Goal: Information Seeking & Learning: Compare options

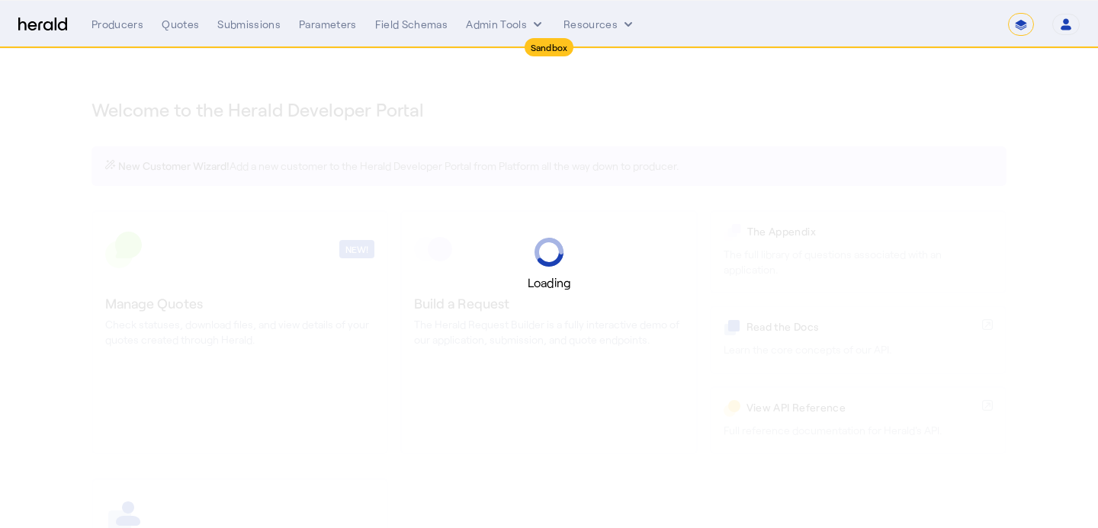
select select "*******"
select select "pfm_2v8p_herald_api"
click at [1023, 30] on select "**********" at bounding box center [1021, 24] width 26 height 23
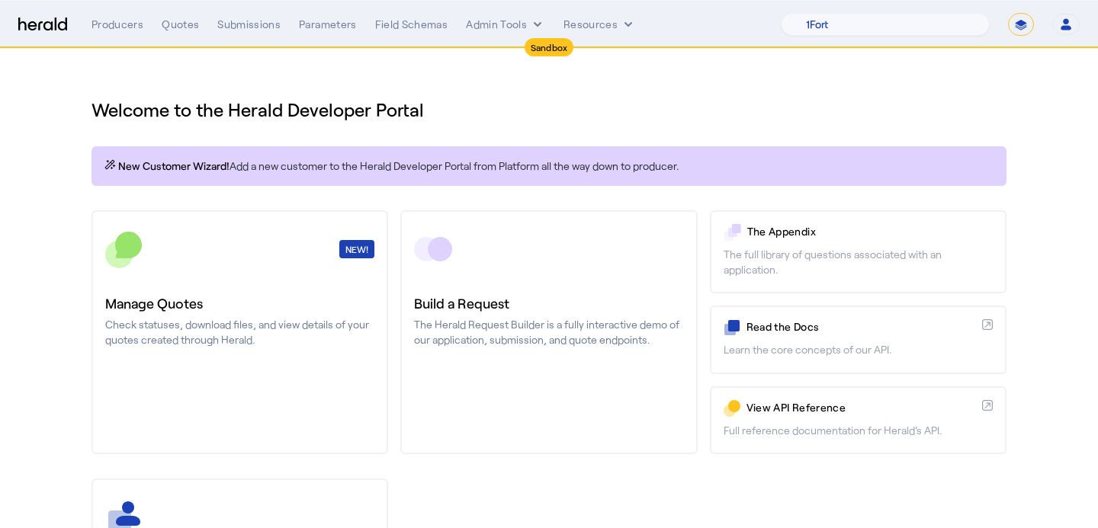
select select "**********"
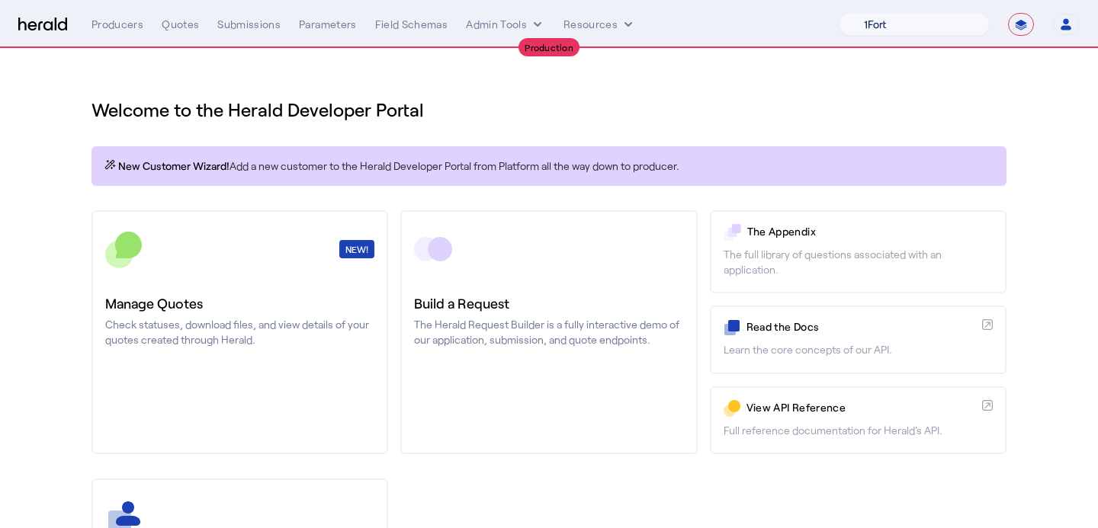
click at [875, 28] on select "1Fort Affinity Risk [PERSON_NAME] [PERSON_NAME] CRC Campus Coverage Citadel Fif…" at bounding box center [914, 24] width 151 height 23
select select "pfm_z9k1_growthmill"
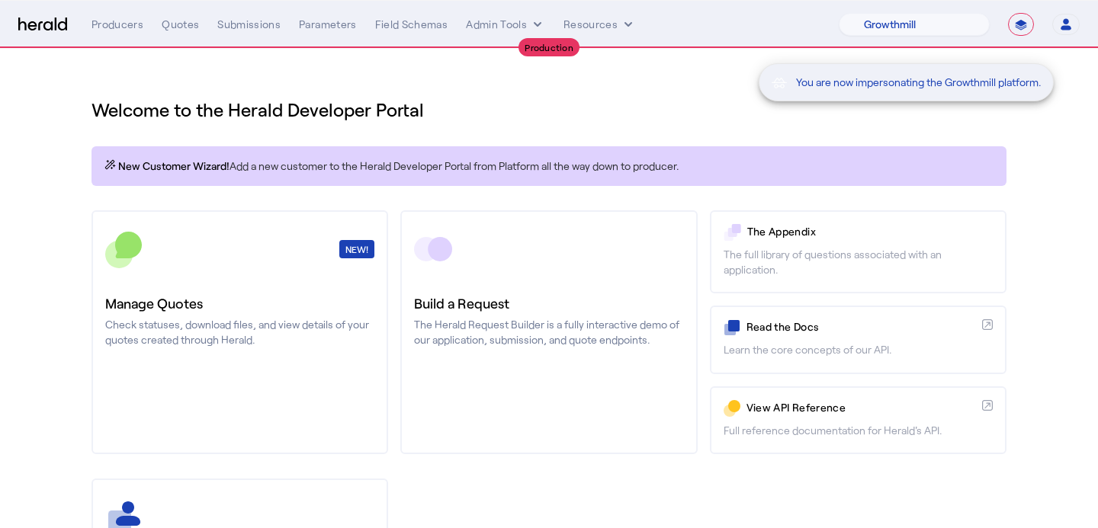
click at [247, 23] on div "You are now impersonating the Growthmill platform." at bounding box center [549, 264] width 1098 height 528
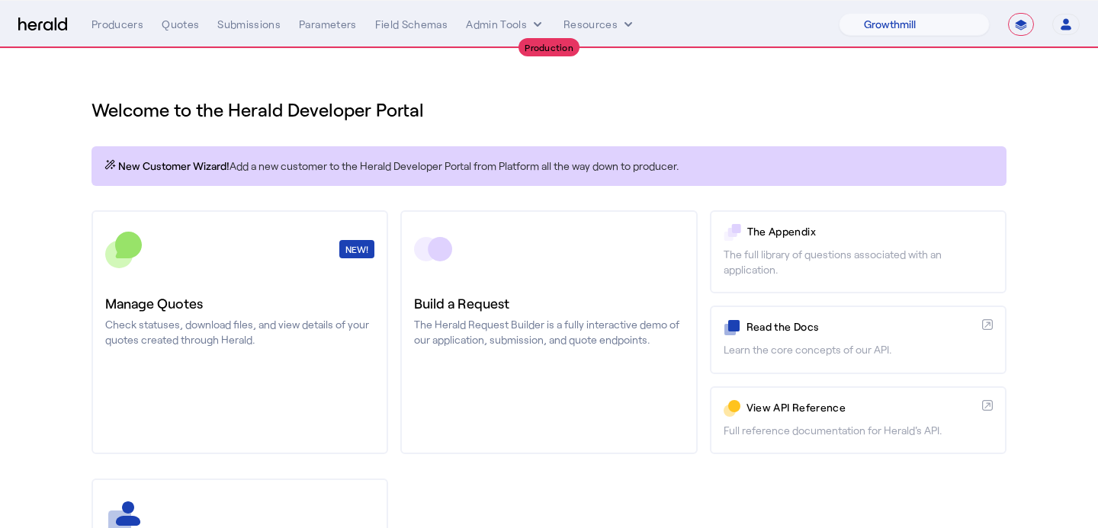
click at [247, 23] on div "Submissions" at bounding box center [248, 24] width 63 height 15
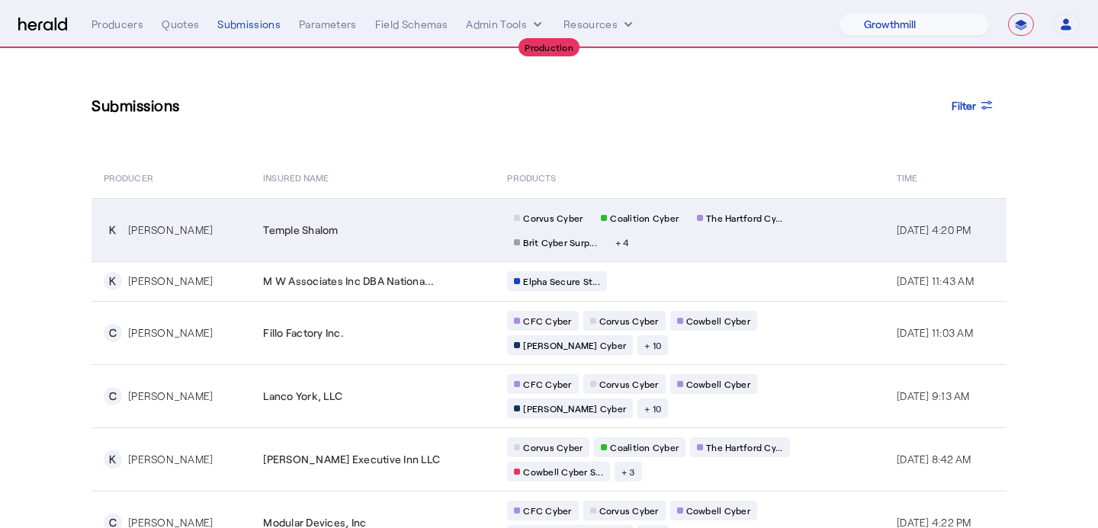
scroll to position [7, 0]
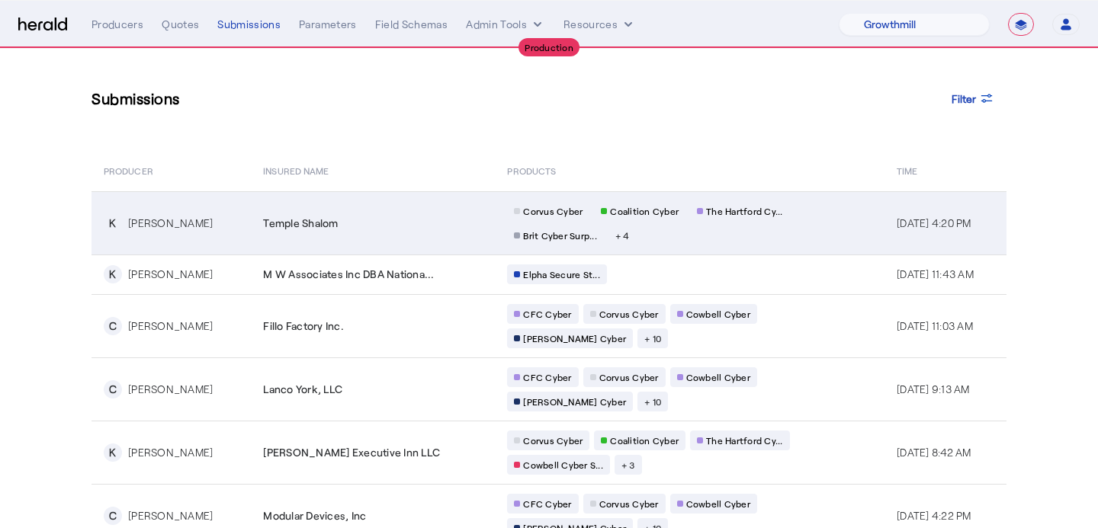
click at [453, 202] on td "Temple Shalom" at bounding box center [373, 222] width 244 height 63
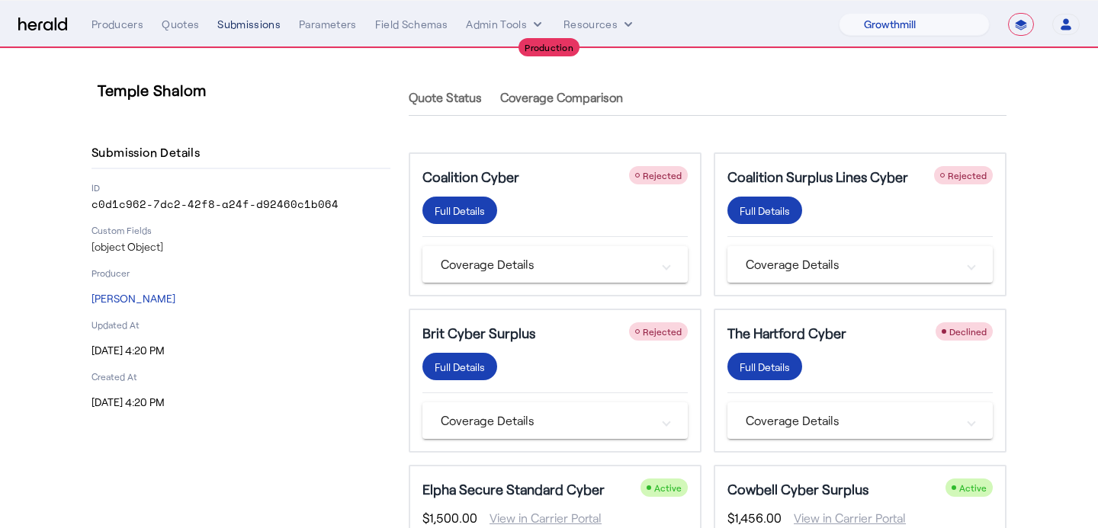
click at [265, 29] on div "Submissions" at bounding box center [248, 24] width 63 height 15
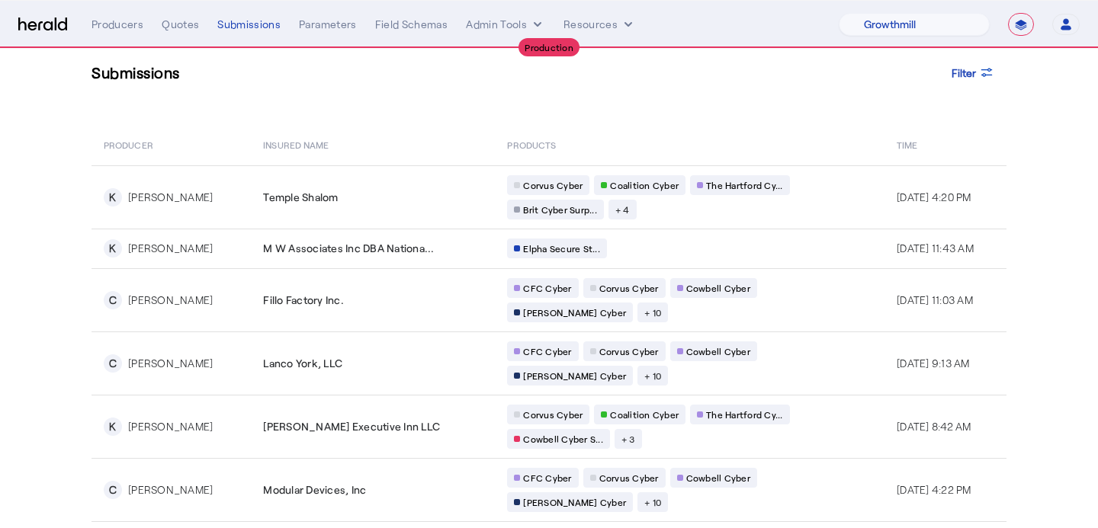
scroll to position [38, 0]
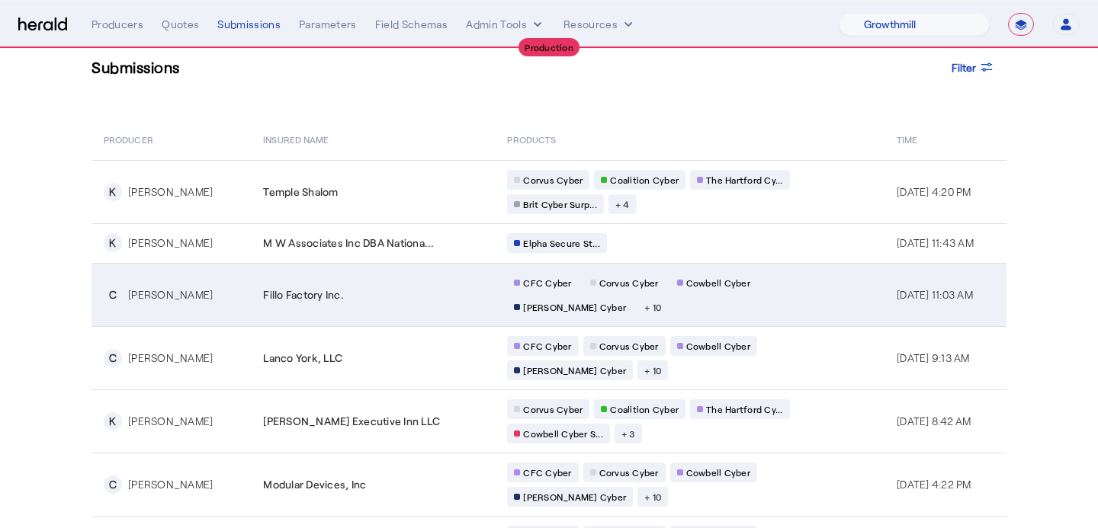
click at [643, 300] on div "CFC Cyber Corvus Cyber Cowbell Cyber [PERSON_NAME] Cyber + 10" at bounding box center [653, 295] width 293 height 44
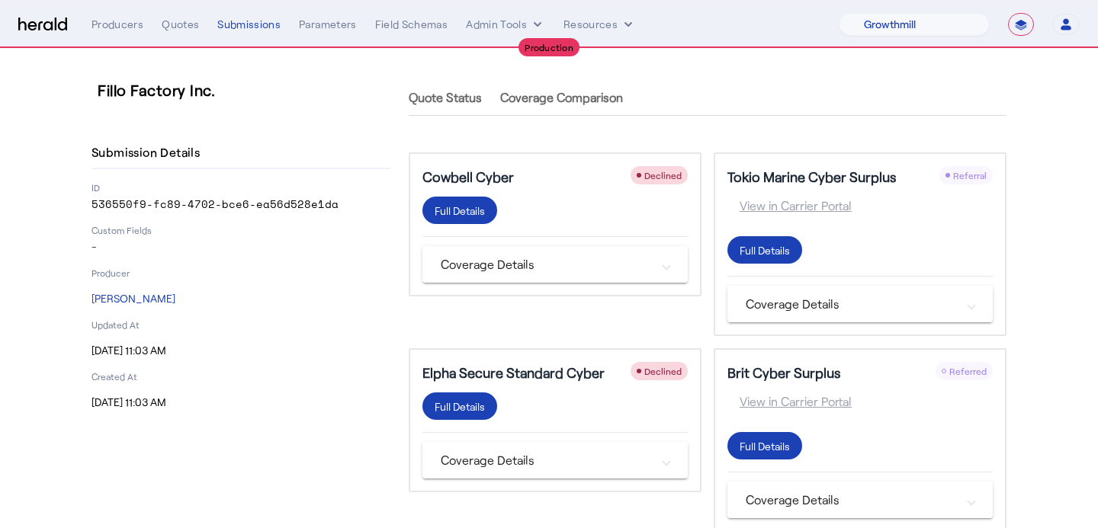
click at [230, 13] on div "**********" at bounding box center [585, 24] width 988 height 23
click at [243, 23] on div "Submissions" at bounding box center [248, 24] width 63 height 15
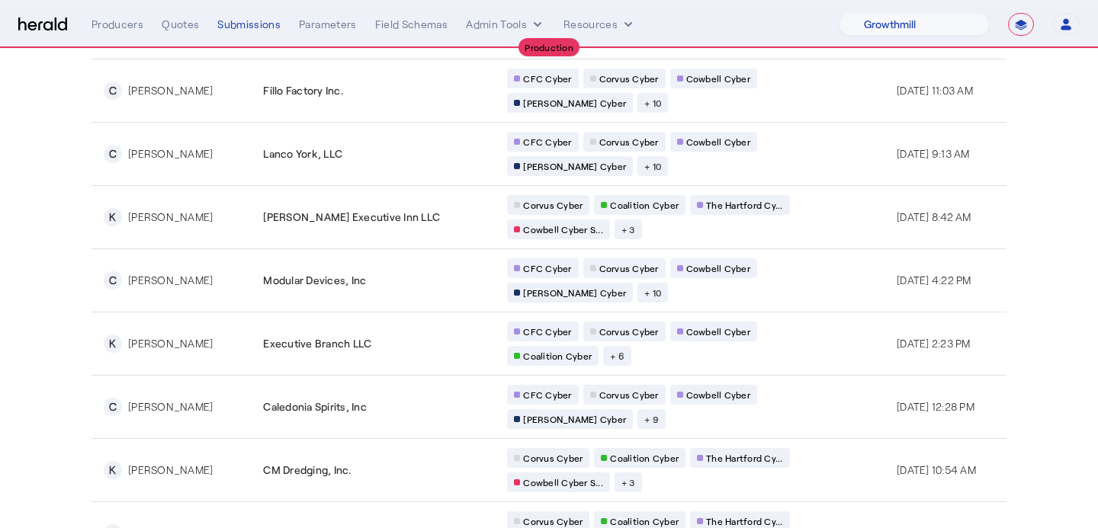
scroll to position [245, 0]
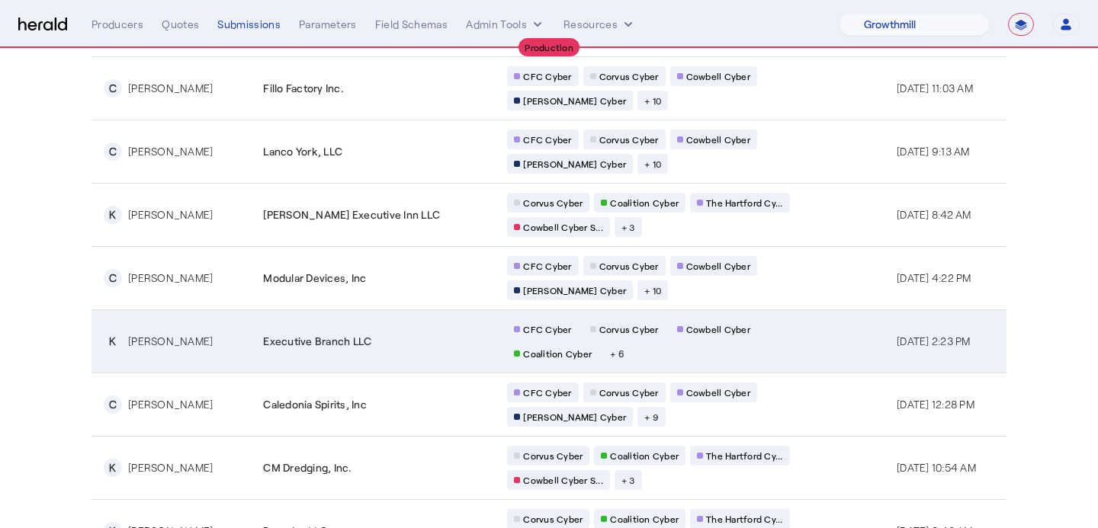
click at [720, 345] on div "CFC Cyber Corvus Cyber Cowbell Cyber Coalition Cyber + 6" at bounding box center [653, 341] width 293 height 44
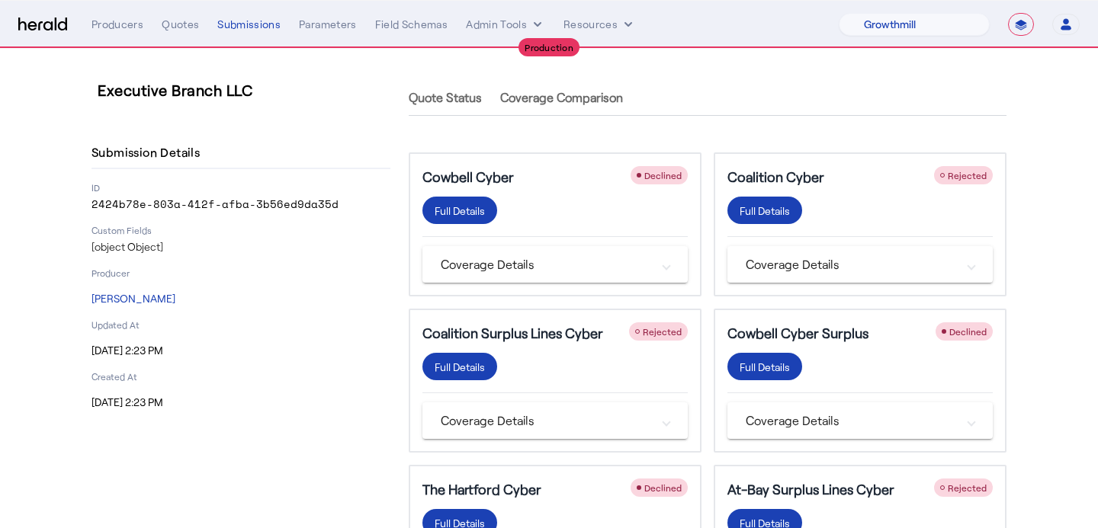
click at [273, 38] on nav "**********" at bounding box center [549, 24] width 1098 height 47
click at [271, 30] on div "Submissions" at bounding box center [248, 24] width 63 height 15
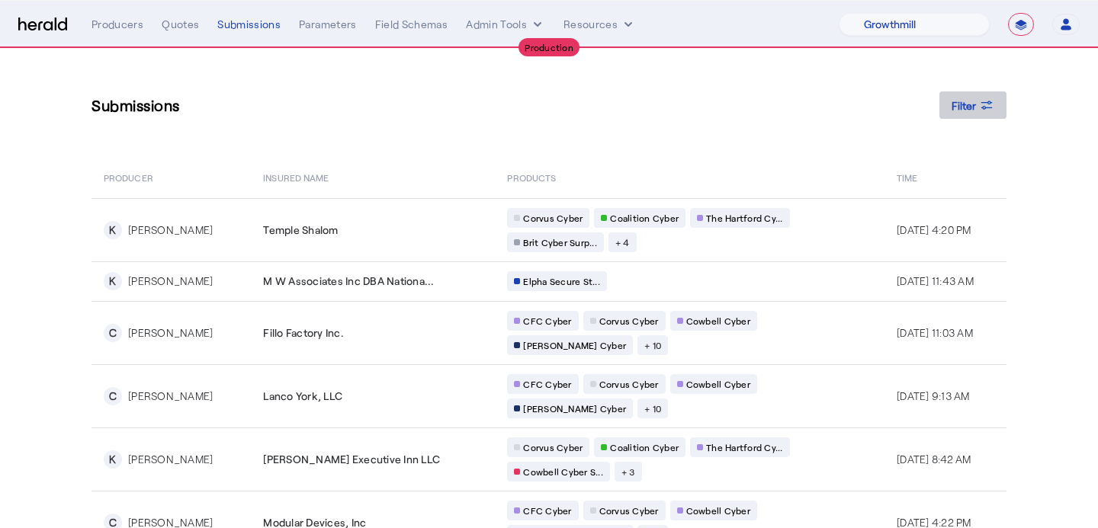
click at [973, 117] on span at bounding box center [972, 105] width 67 height 37
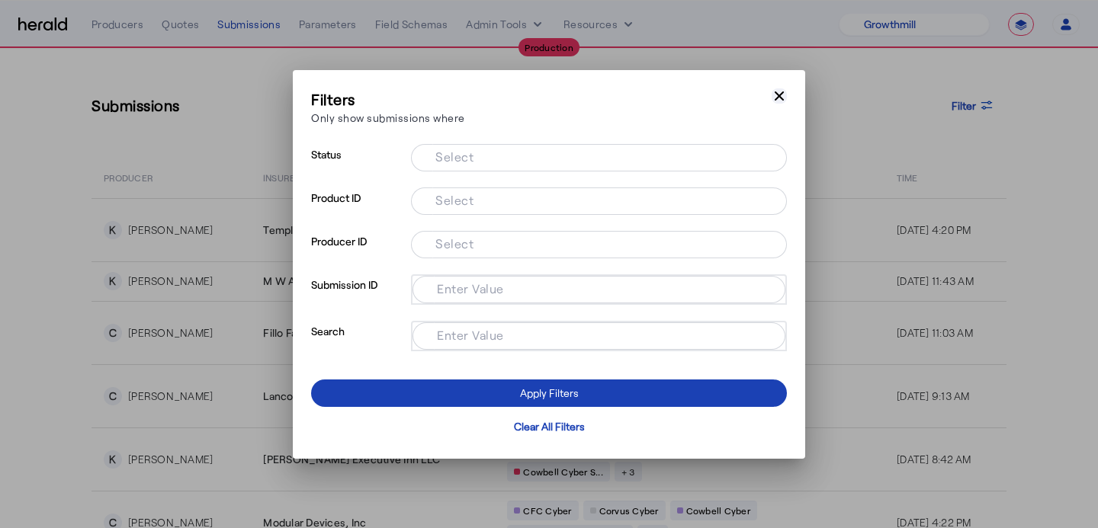
click at [775, 91] on icon "button" at bounding box center [779, 95] width 9 height 9
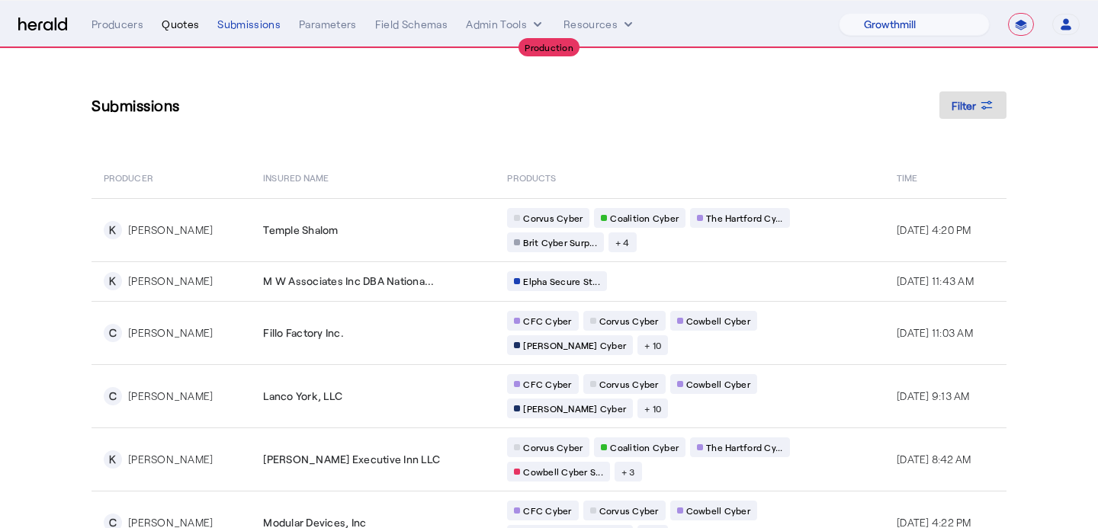
click at [171, 29] on div "Quotes" at bounding box center [180, 24] width 37 height 15
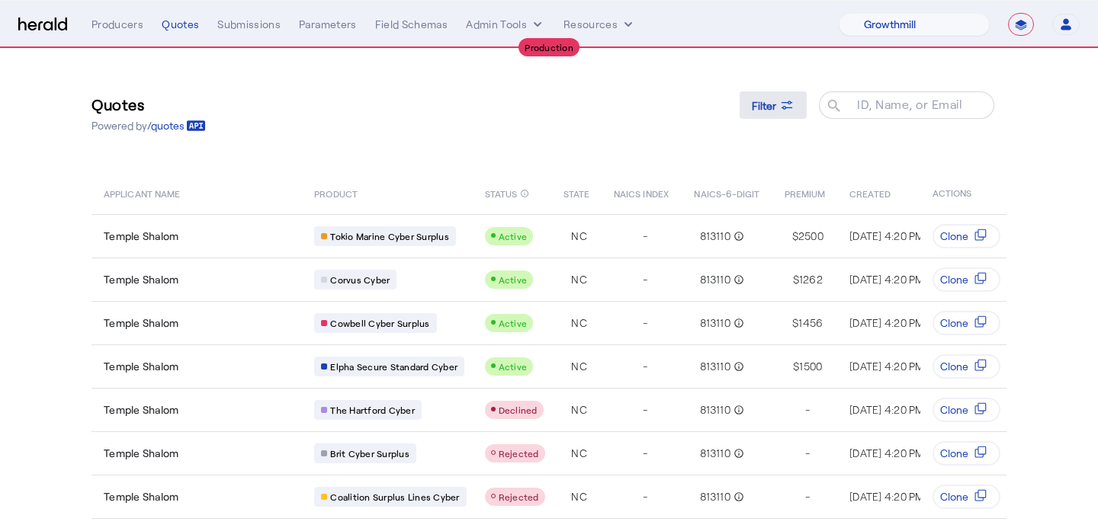
click at [772, 95] on span at bounding box center [773, 105] width 67 height 37
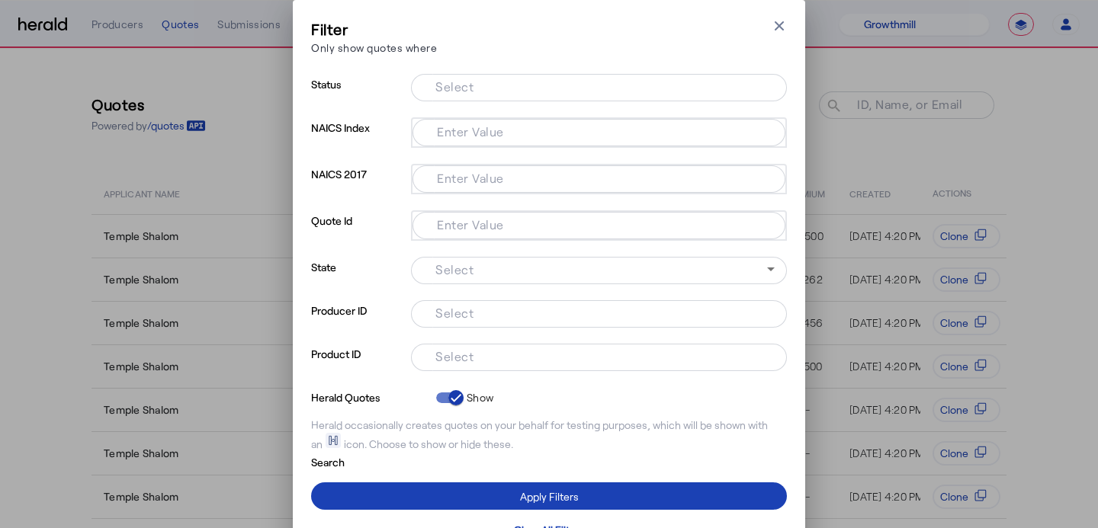
scroll to position [8, 0]
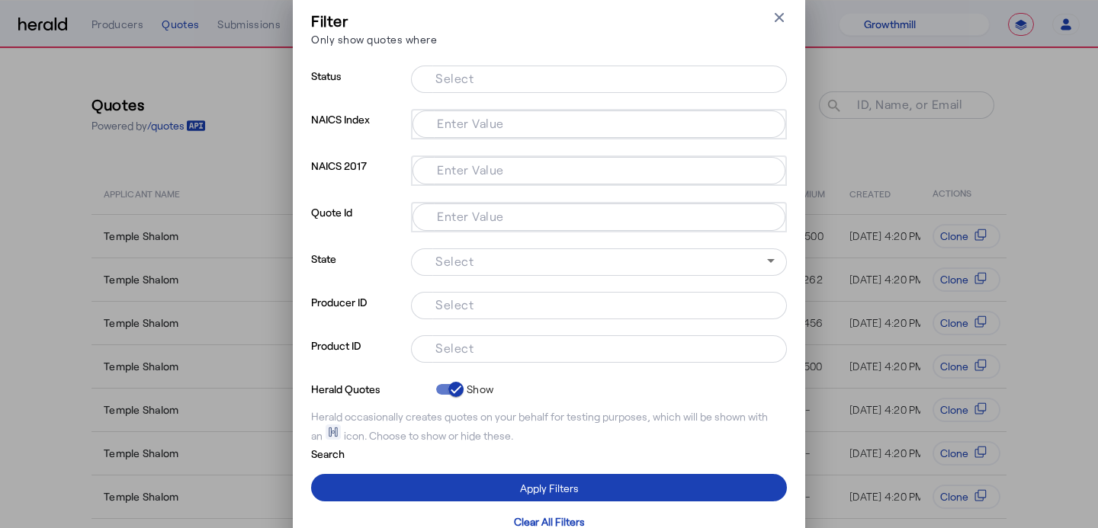
click at [502, 348] on input "Select" at bounding box center [595, 347] width 345 height 18
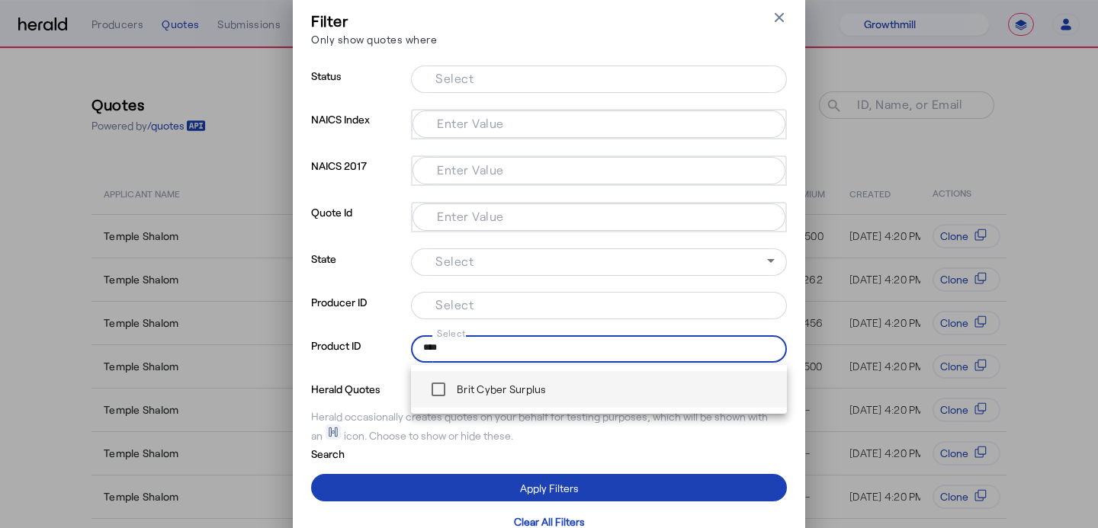
type input "****"
click at [522, 383] on label "Brit Cyber Surplus" at bounding box center [500, 389] width 93 height 15
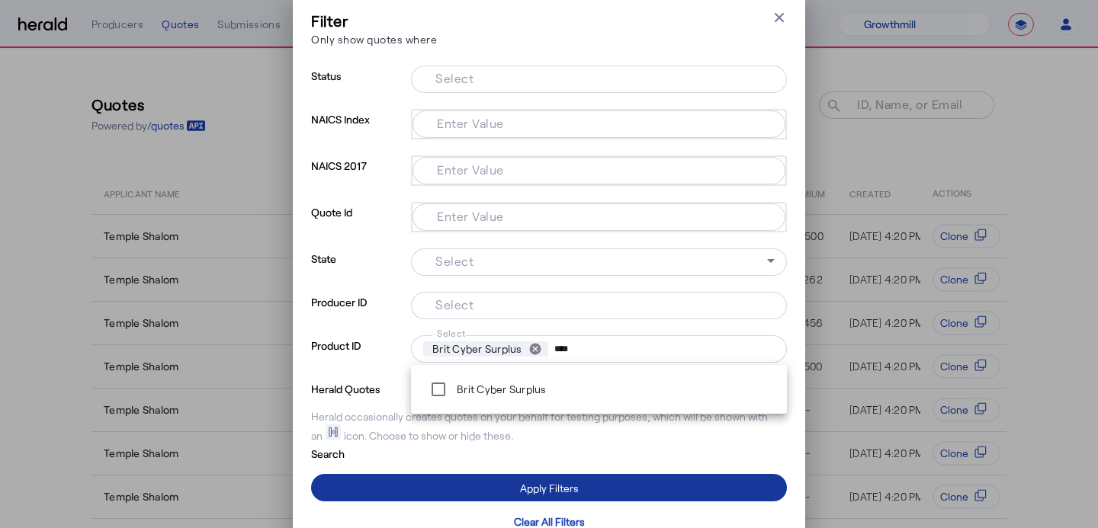
click at [573, 490] on div "Apply Filters" at bounding box center [549, 488] width 59 height 16
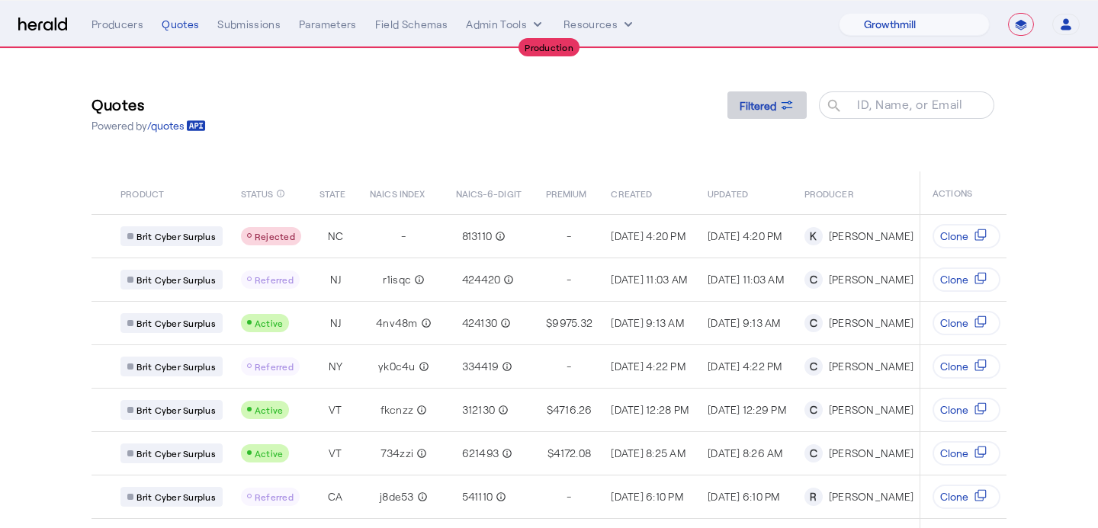
click at [754, 109] on span "Filtered" at bounding box center [758, 106] width 37 height 16
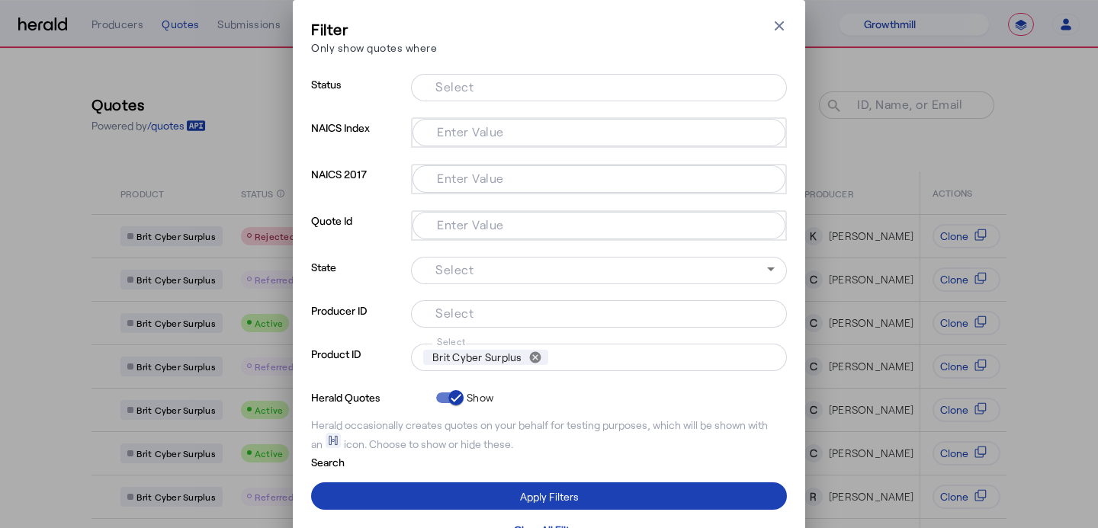
click at [537, 319] on input "Select" at bounding box center [595, 312] width 345 height 18
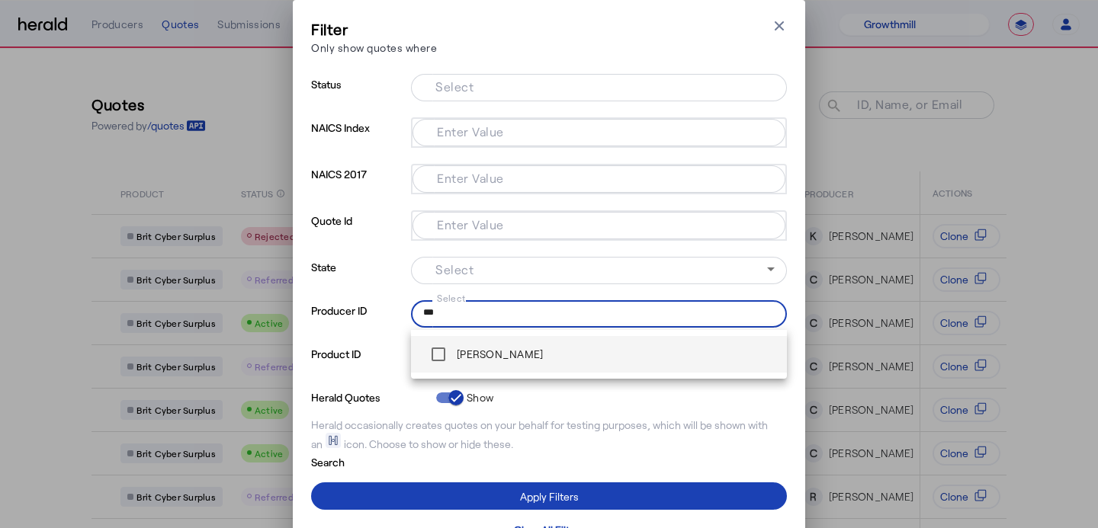
type input "***"
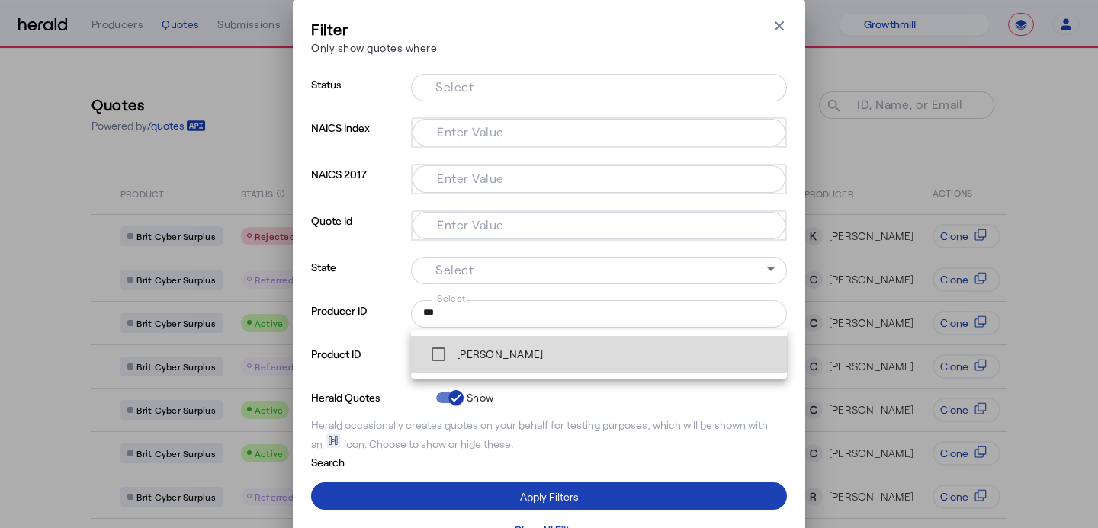
click at [522, 344] on div "[PERSON_NAME]" at bounding box center [483, 354] width 120 height 30
click at [536, 353] on span "[PERSON_NAME]" at bounding box center [598, 354] width 351 height 30
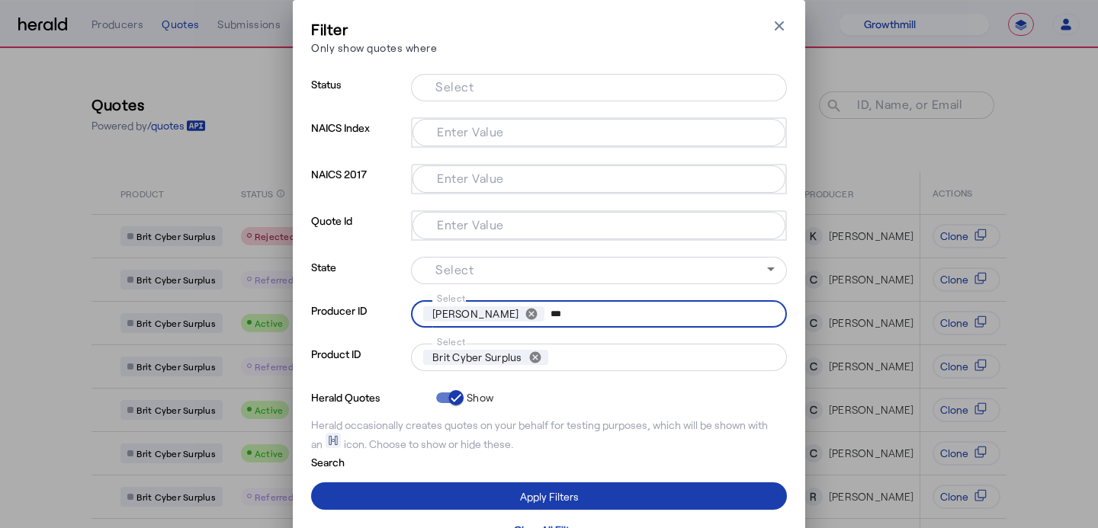
click at [557, 502] on div "Apply Filters" at bounding box center [549, 497] width 59 height 16
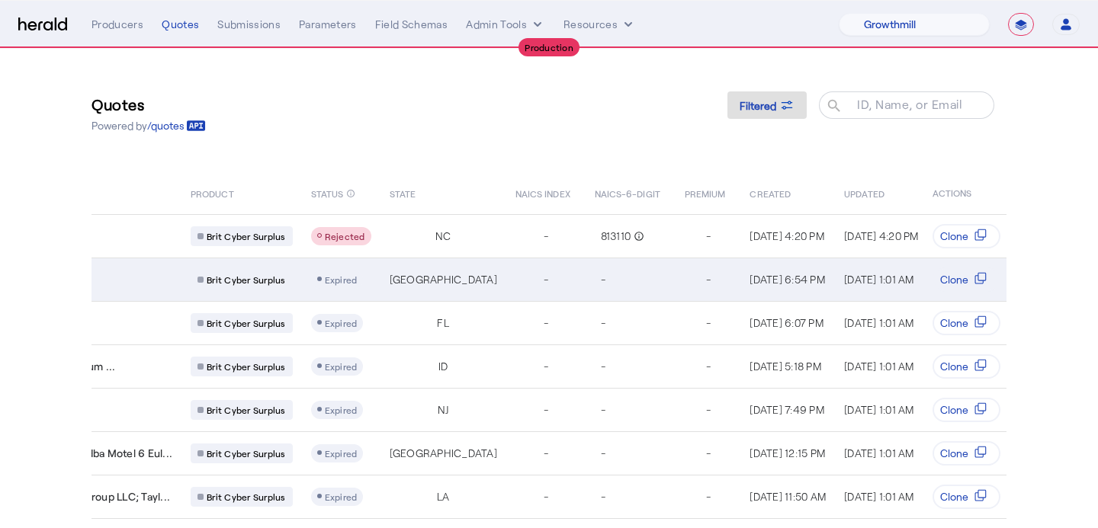
scroll to position [0, 140]
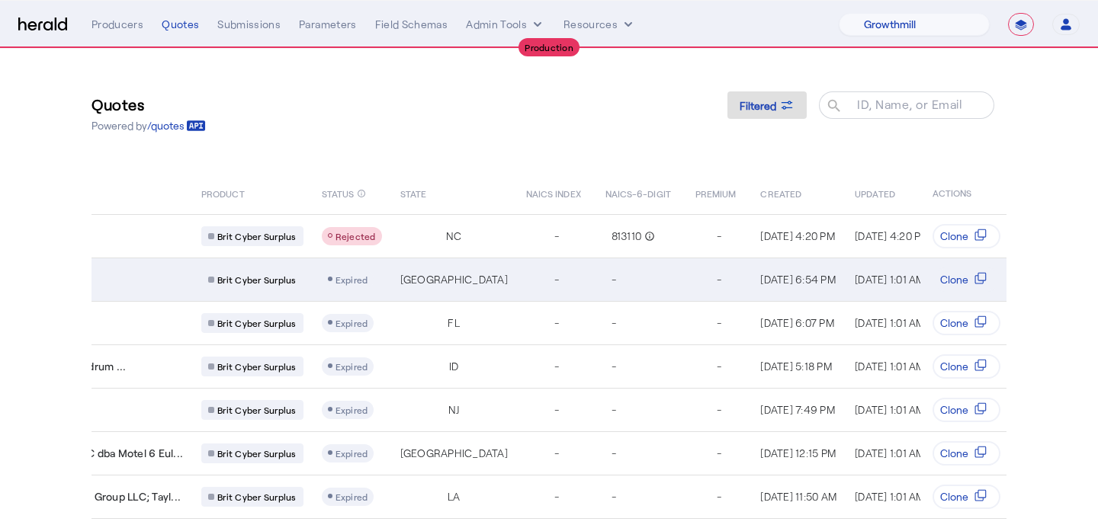
click at [328, 280] on icon "Table view of all quotes submitted by your platform" at bounding box center [330, 279] width 5 height 5
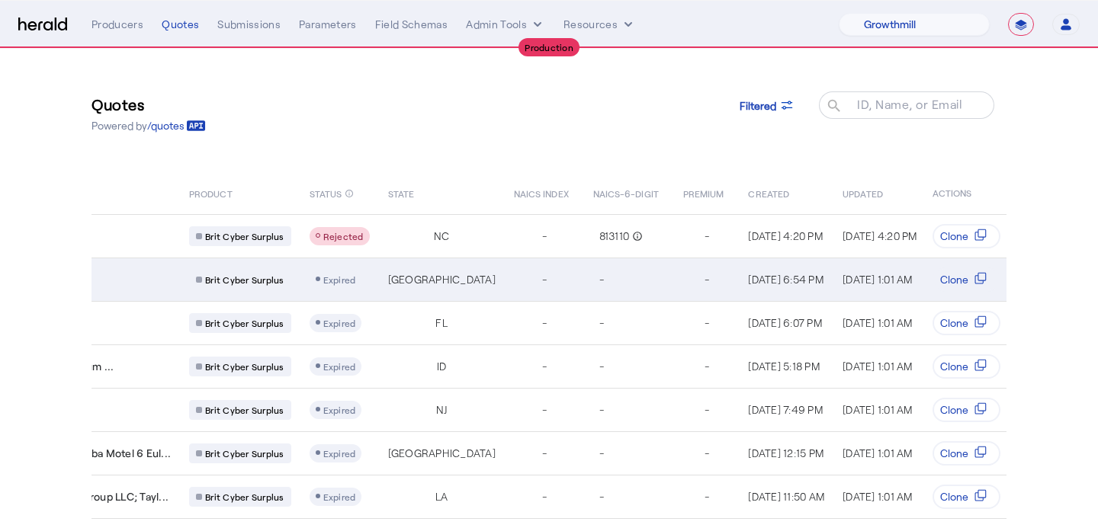
scroll to position [0, 224]
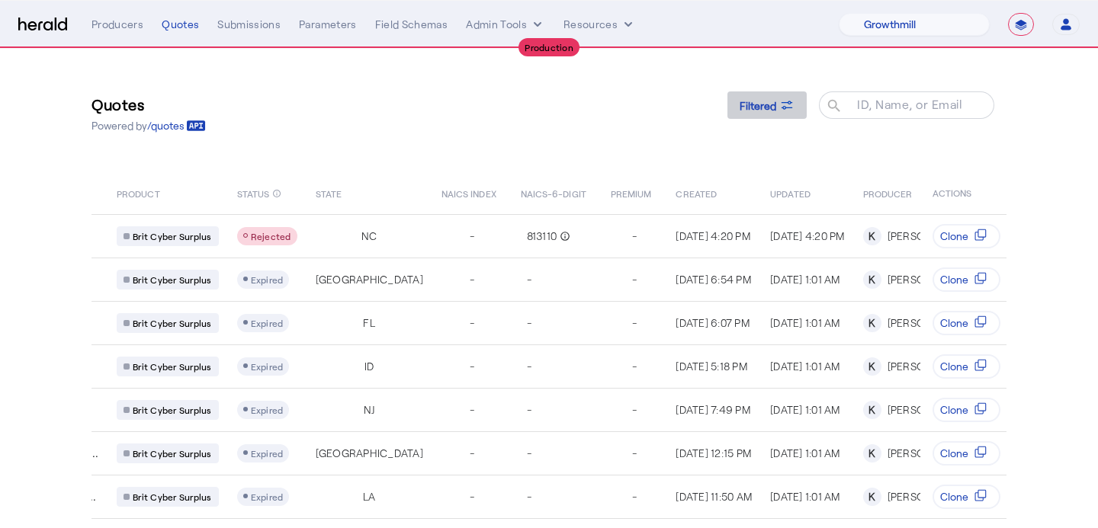
click at [761, 107] on span "Filtered" at bounding box center [758, 106] width 37 height 16
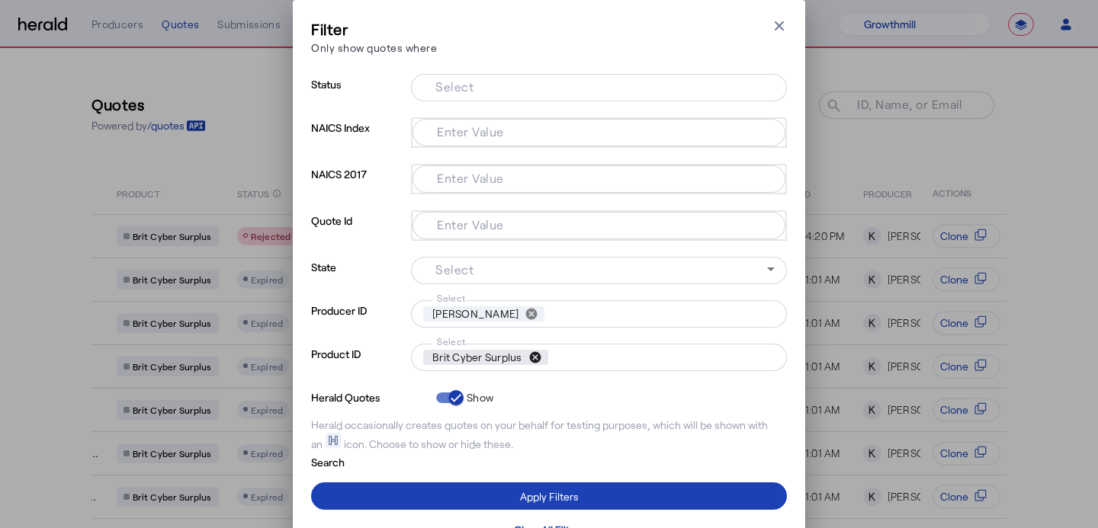
click at [548, 361] on button "cancel" at bounding box center [535, 358] width 26 height 14
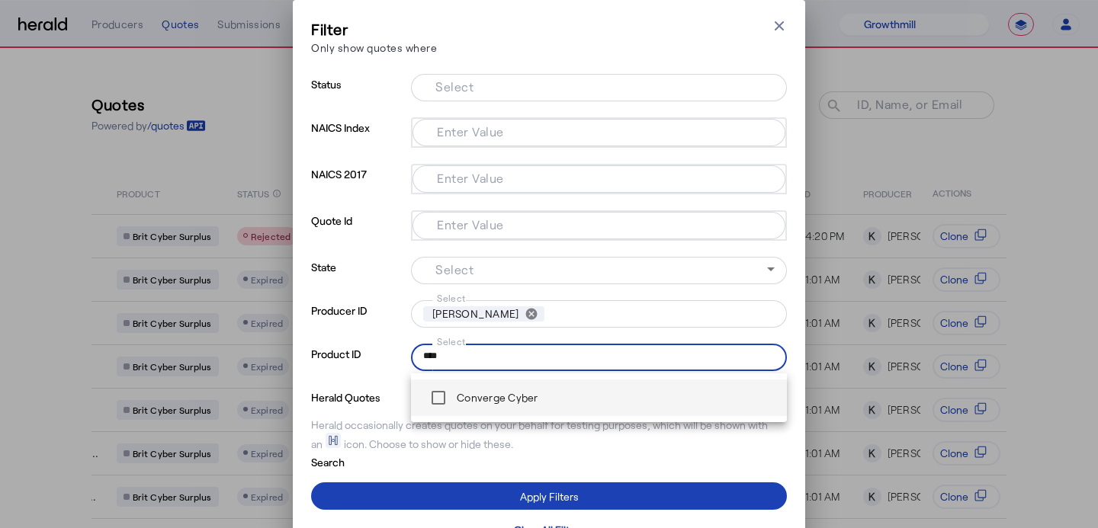
type input "****"
click at [574, 402] on span "Converge Cyber" at bounding box center [598, 398] width 351 height 30
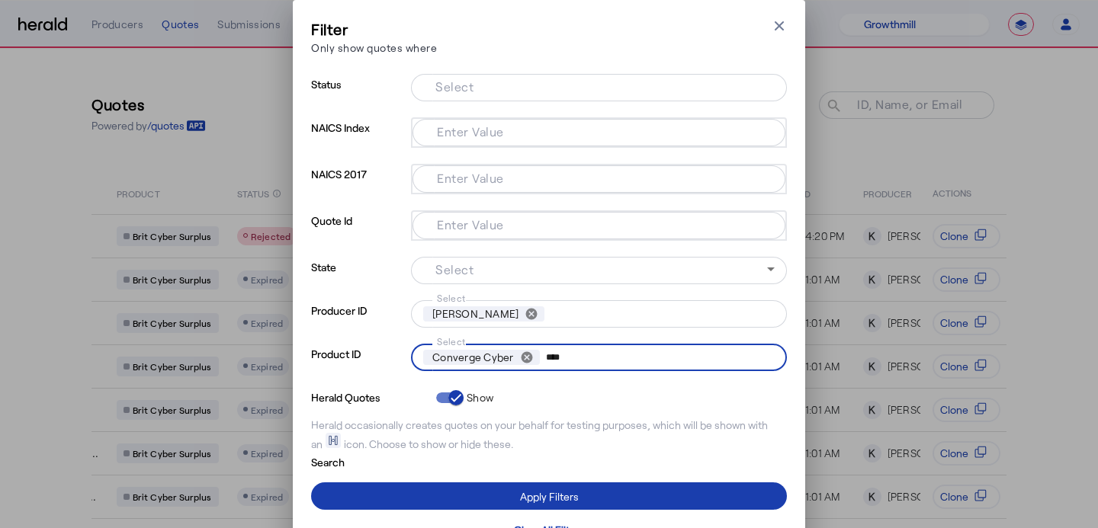
click at [573, 505] on div "Apply Filters" at bounding box center [549, 497] width 59 height 16
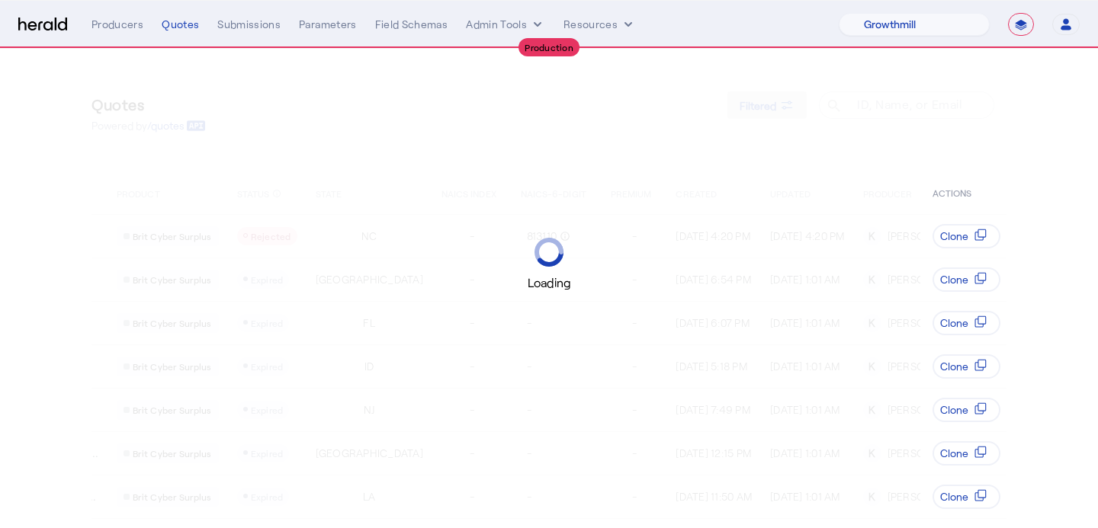
scroll to position [0, 197]
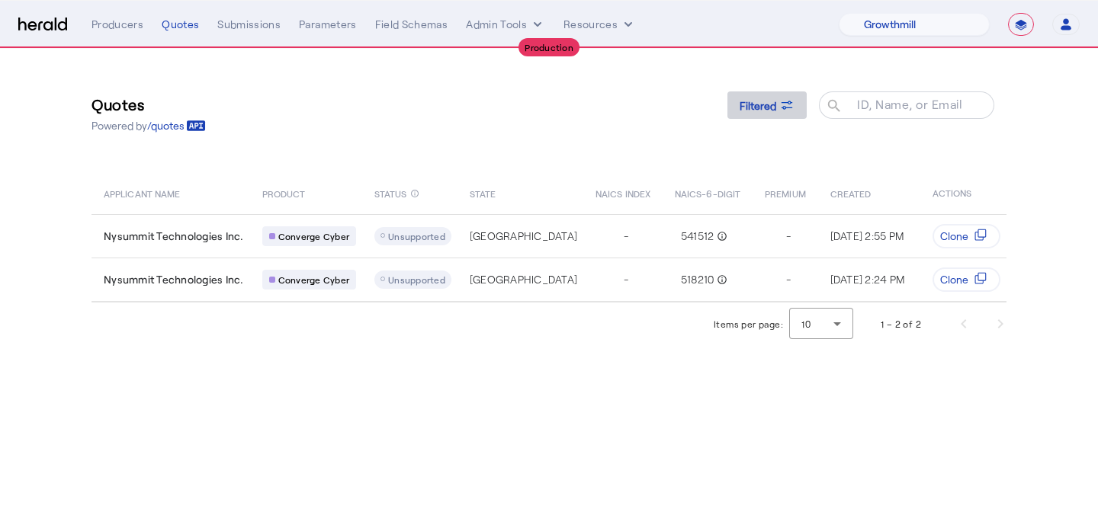
click at [758, 110] on span "Filtered" at bounding box center [758, 106] width 37 height 16
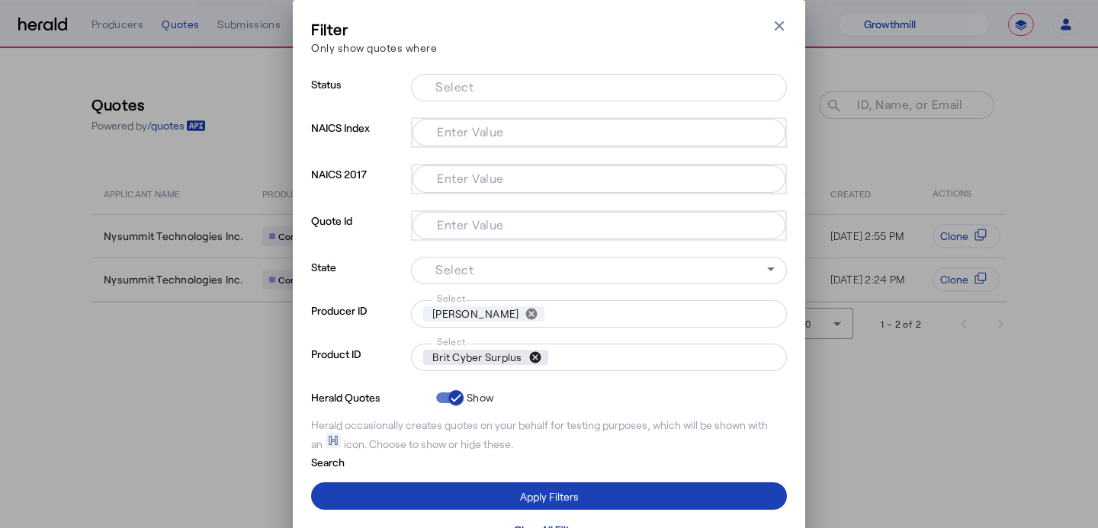
click at [536, 361] on button "cancel" at bounding box center [535, 358] width 26 height 14
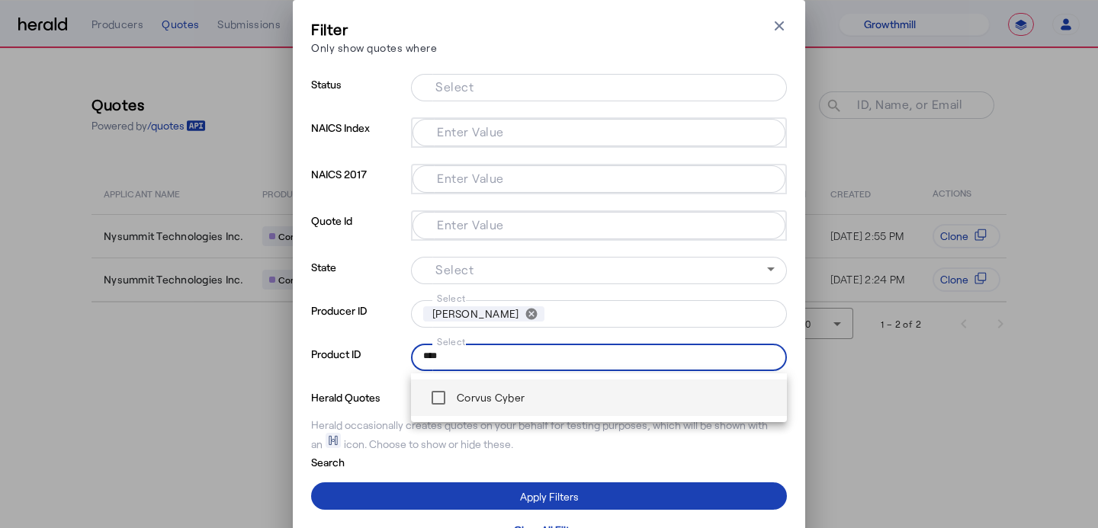
type input "****"
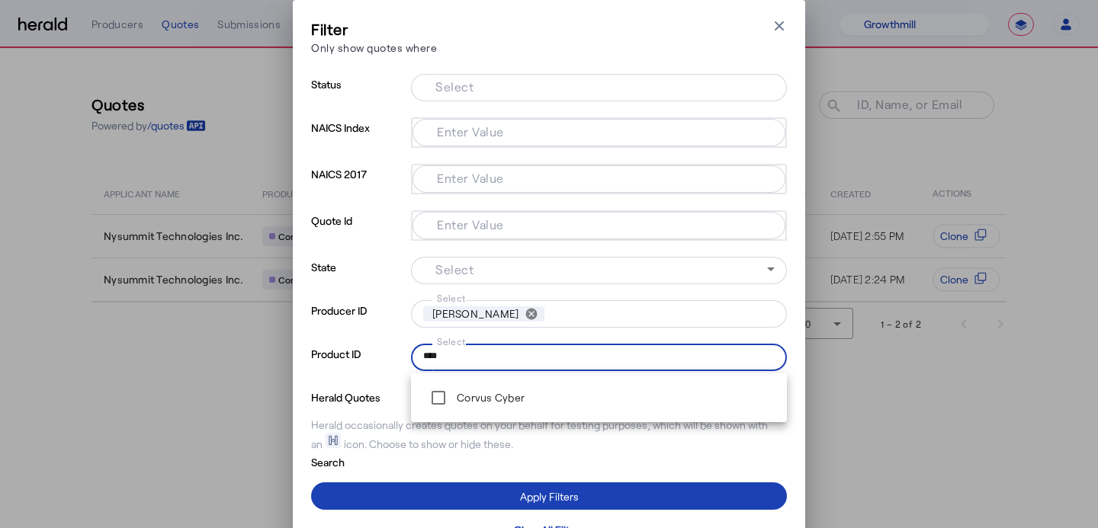
click at [519, 414] on mat-option "Corvus Cyber" at bounding box center [599, 398] width 376 height 37
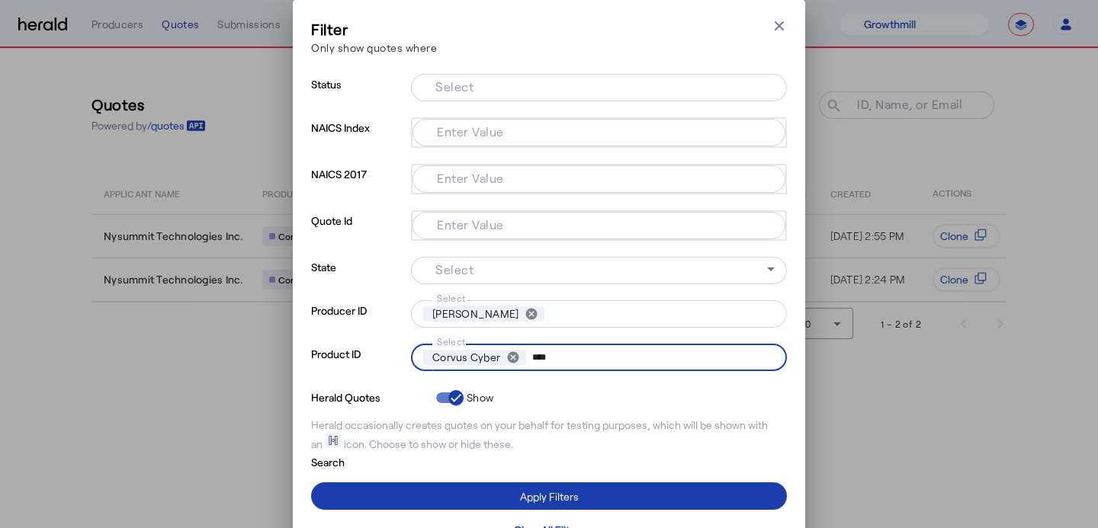
click at [530, 486] on span at bounding box center [549, 496] width 476 height 37
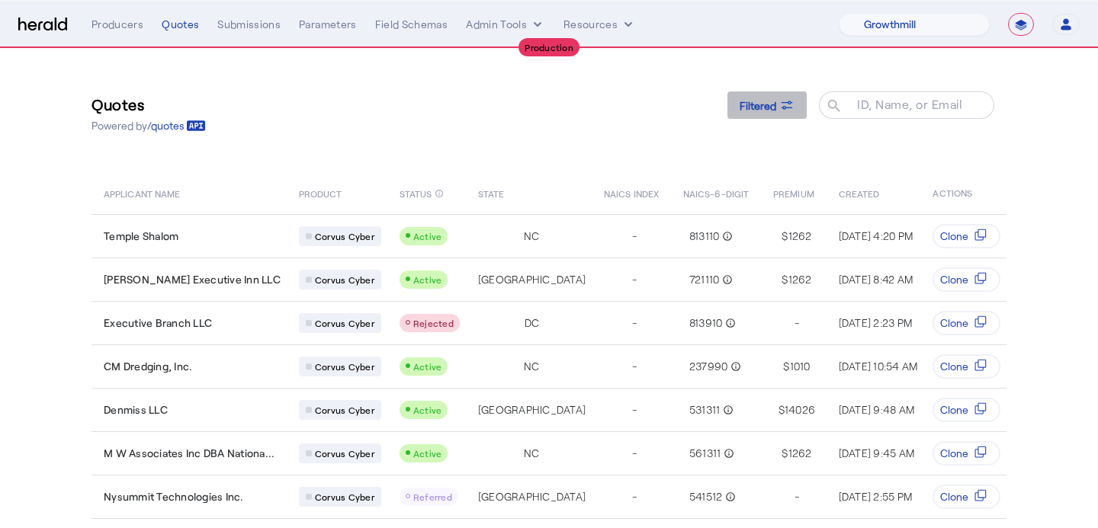
click at [766, 114] on span at bounding box center [766, 105] width 79 height 37
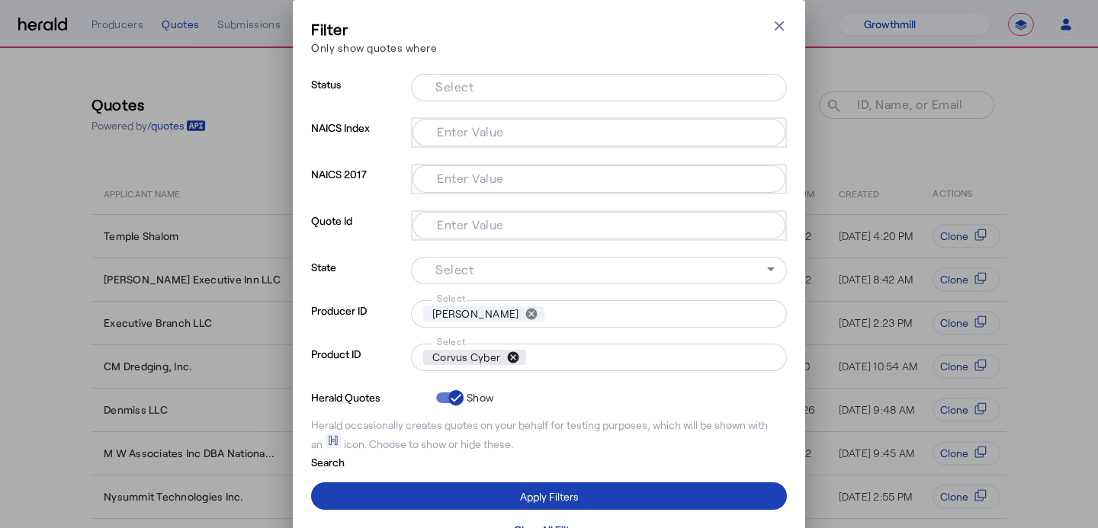
click at [515, 358] on button "cancel" at bounding box center [513, 358] width 26 height 14
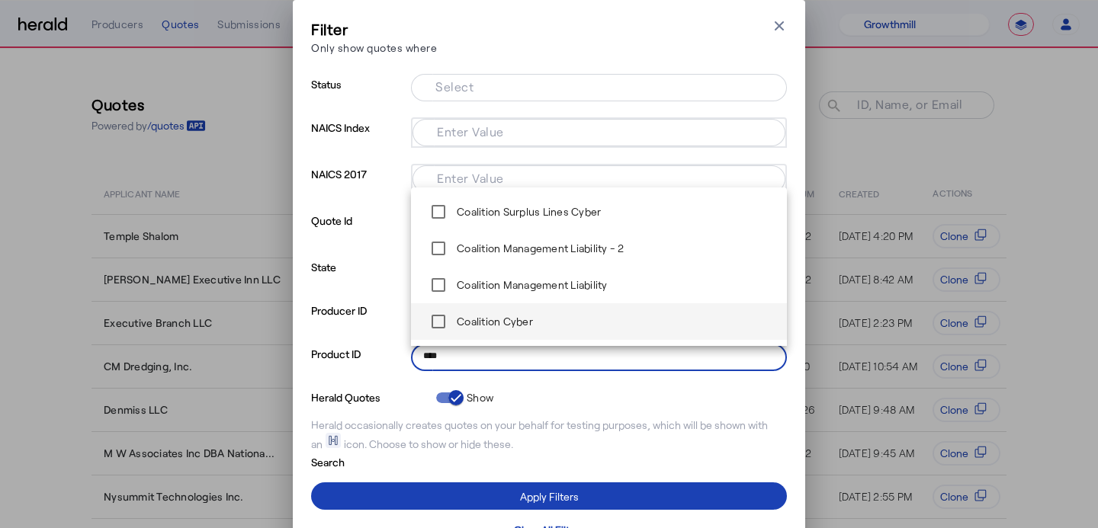
type input "****"
click at [519, 315] on label "Coalition Cyber" at bounding box center [493, 321] width 79 height 15
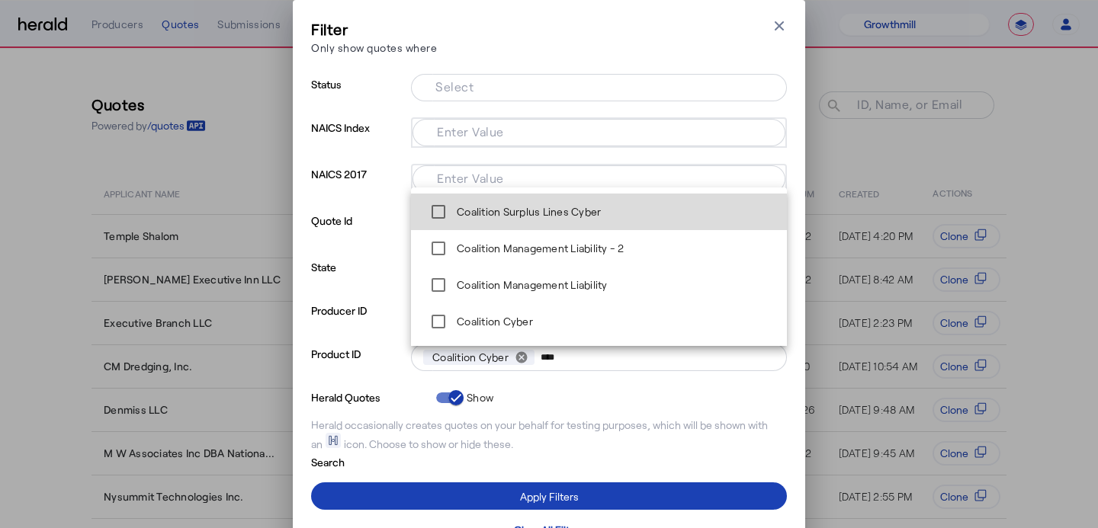
click at [509, 213] on label "Coalition Surplus Lines Cyber" at bounding box center [527, 211] width 147 height 15
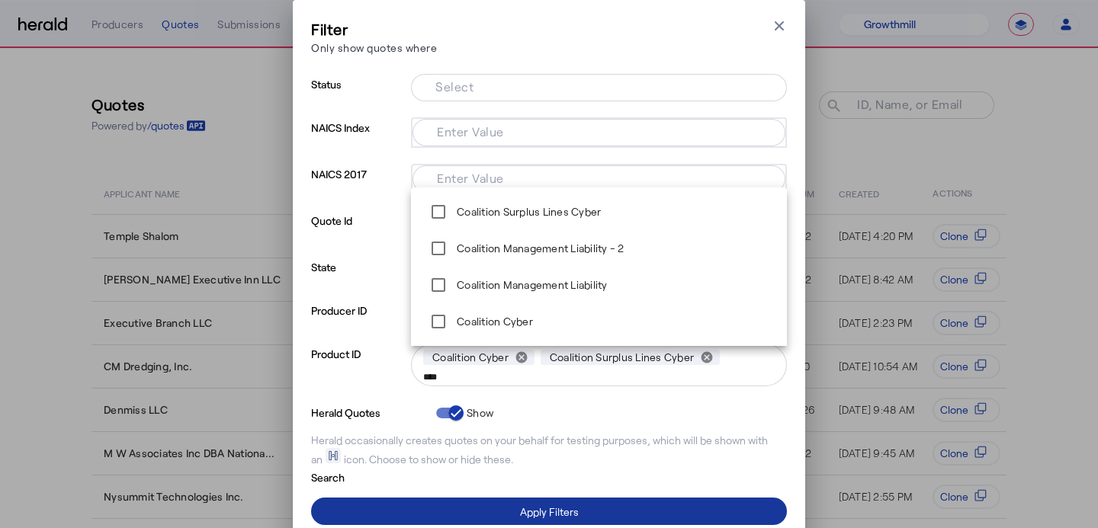
click at [613, 498] on span at bounding box center [549, 511] width 476 height 37
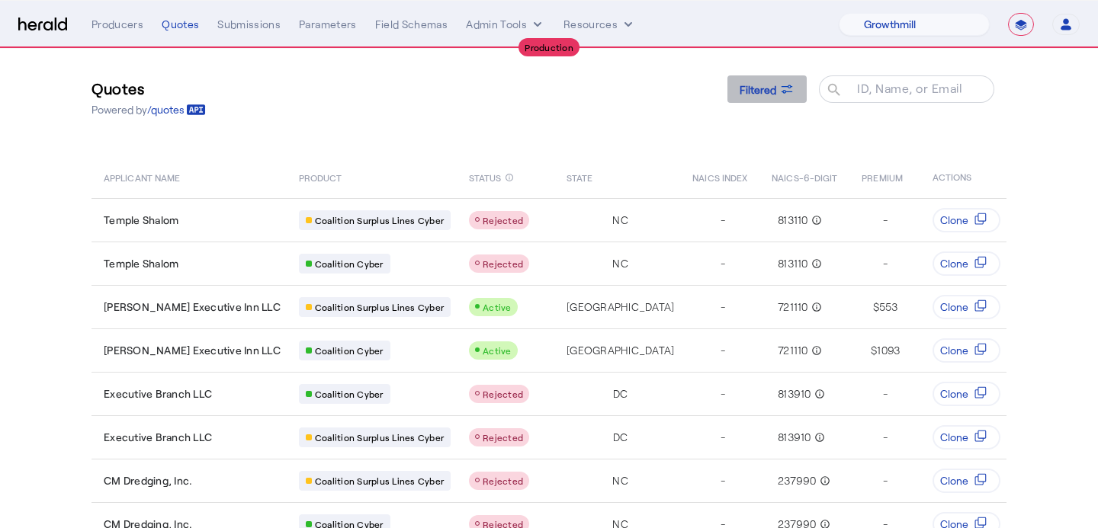
click at [743, 77] on span at bounding box center [766, 89] width 79 height 37
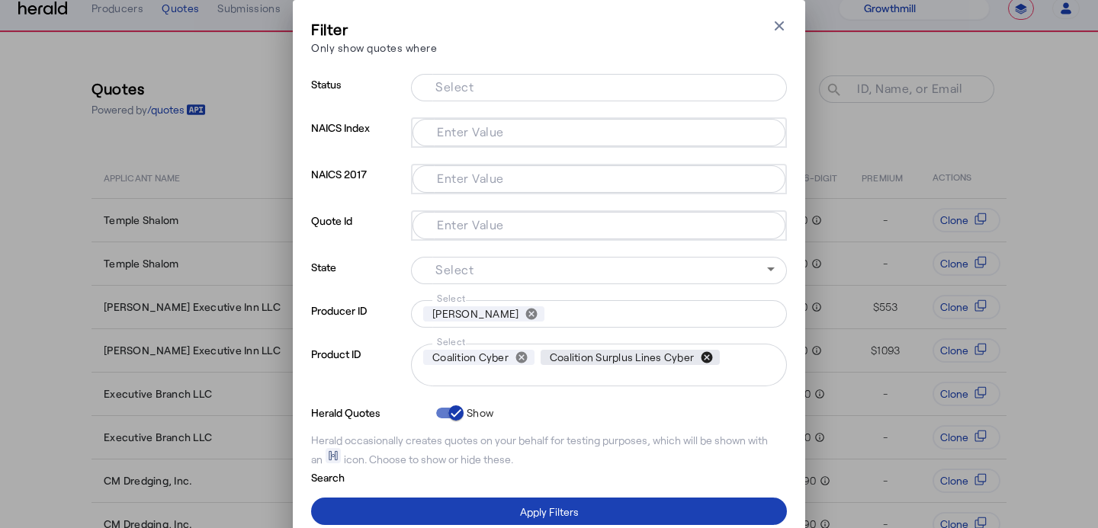
click at [714, 358] on button "cancel" at bounding box center [707, 358] width 26 height 14
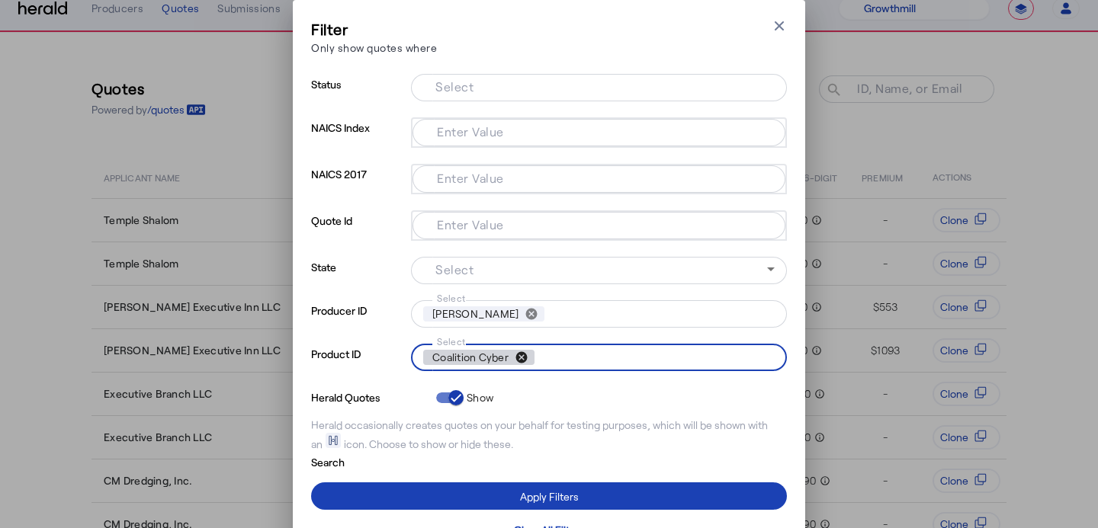
click at [515, 357] on button "cancel" at bounding box center [522, 358] width 26 height 14
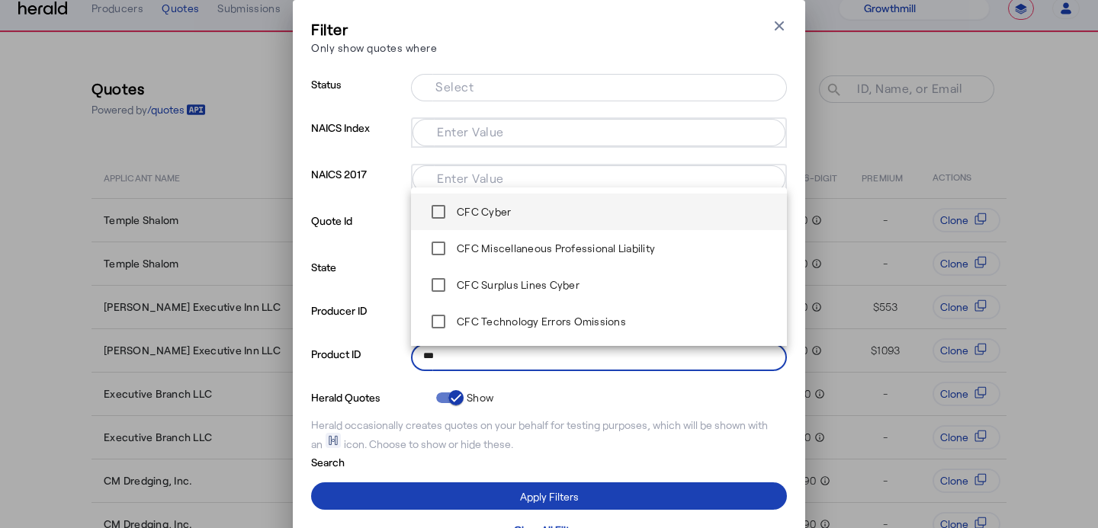
type input "***"
click at [602, 207] on span "CFC Cyber" at bounding box center [598, 212] width 351 height 30
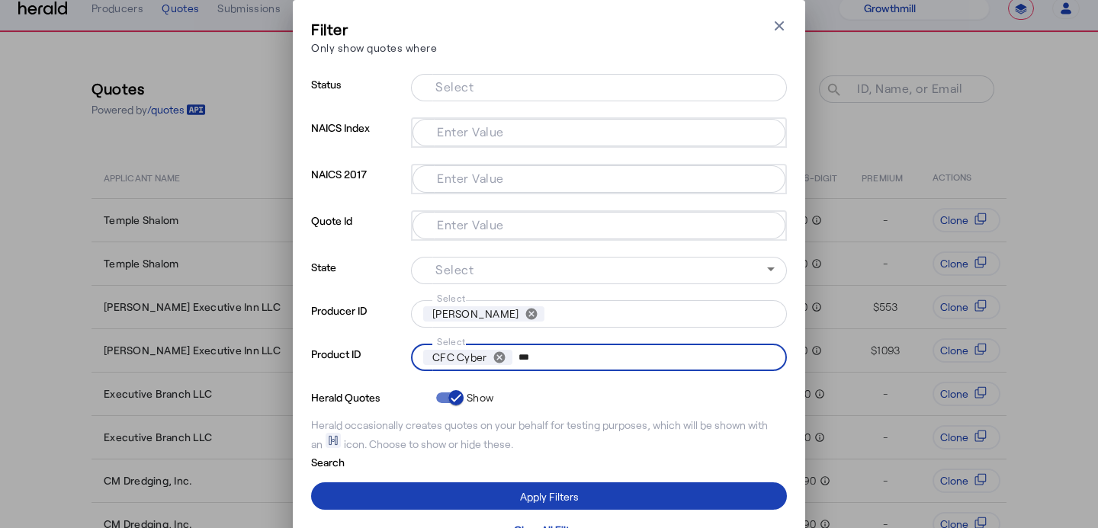
click at [553, 352] on input "***" at bounding box center [643, 357] width 250 height 21
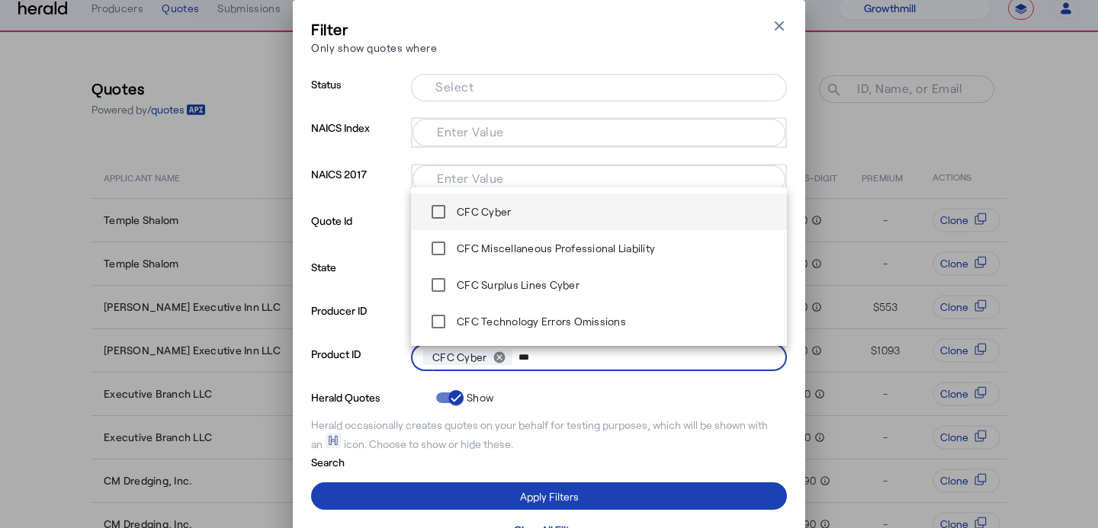
click at [553, 352] on input "***" at bounding box center [643, 357] width 250 height 21
click at [527, 294] on div "CFC Surplus Lines Cyber" at bounding box center [501, 285] width 156 height 30
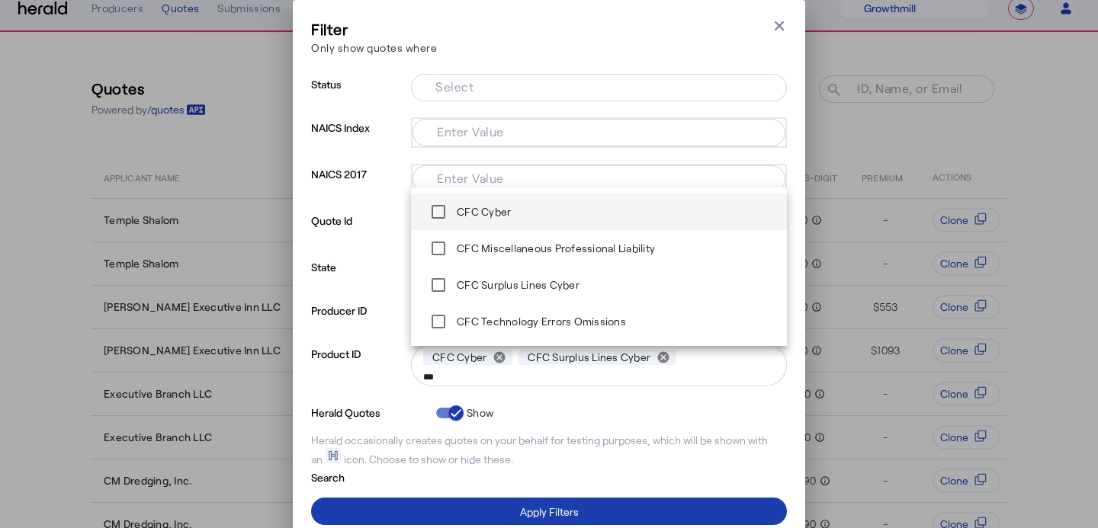
click at [620, 519] on span at bounding box center [549, 511] width 476 height 37
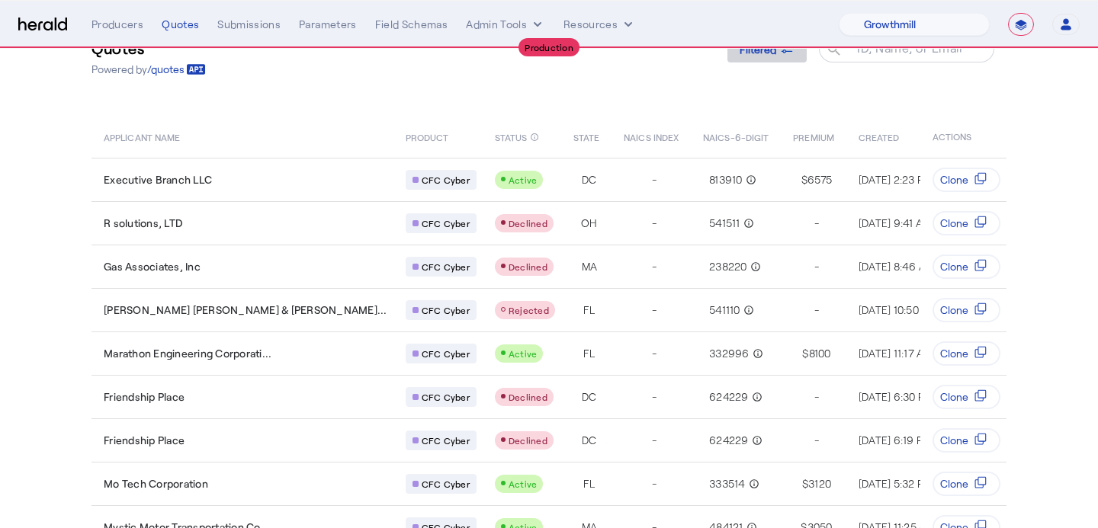
click at [759, 53] on span "Filtered" at bounding box center [758, 49] width 37 height 16
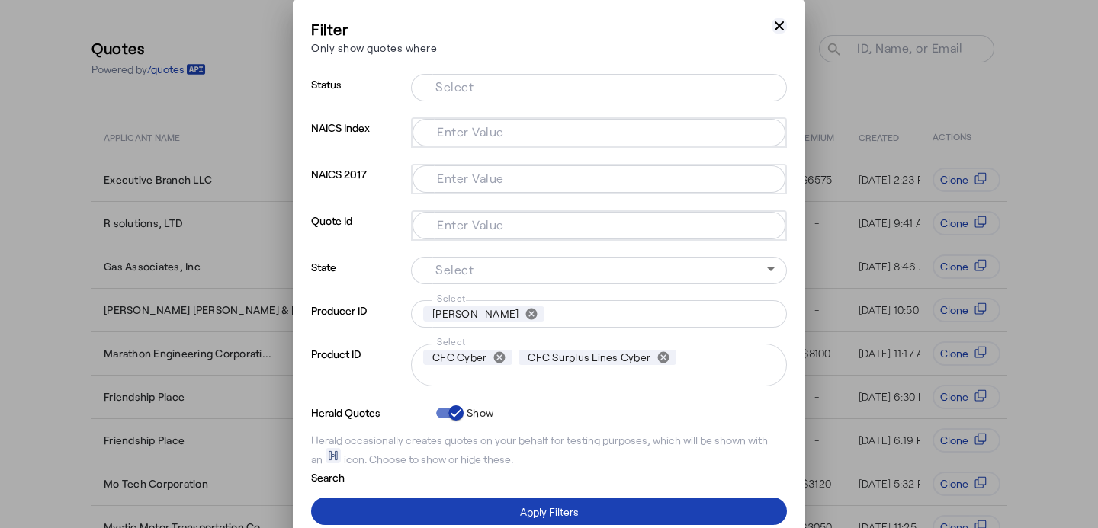
click at [784, 27] on icon "button" at bounding box center [779, 25] width 15 height 15
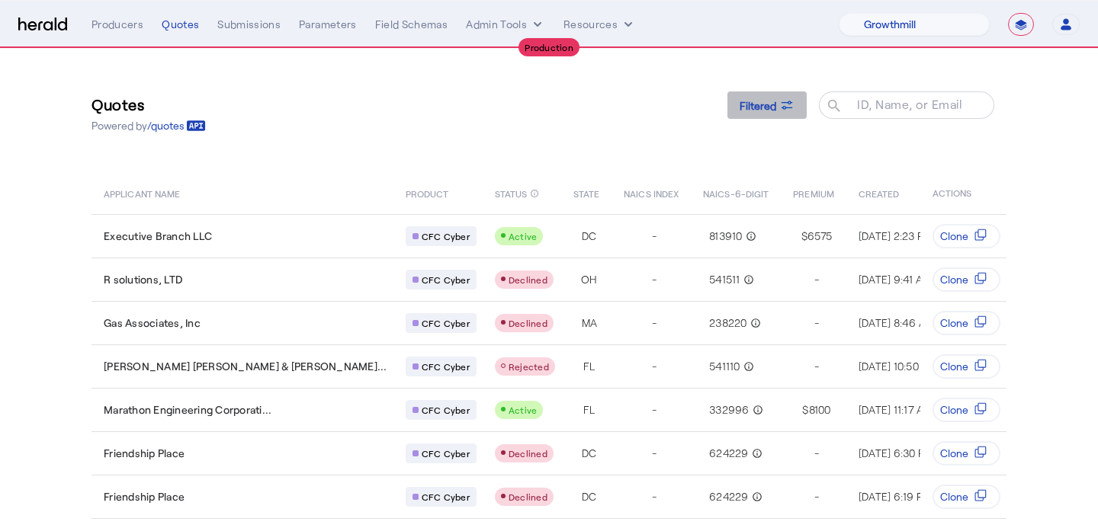
click at [770, 100] on span "Filtered" at bounding box center [758, 106] width 37 height 16
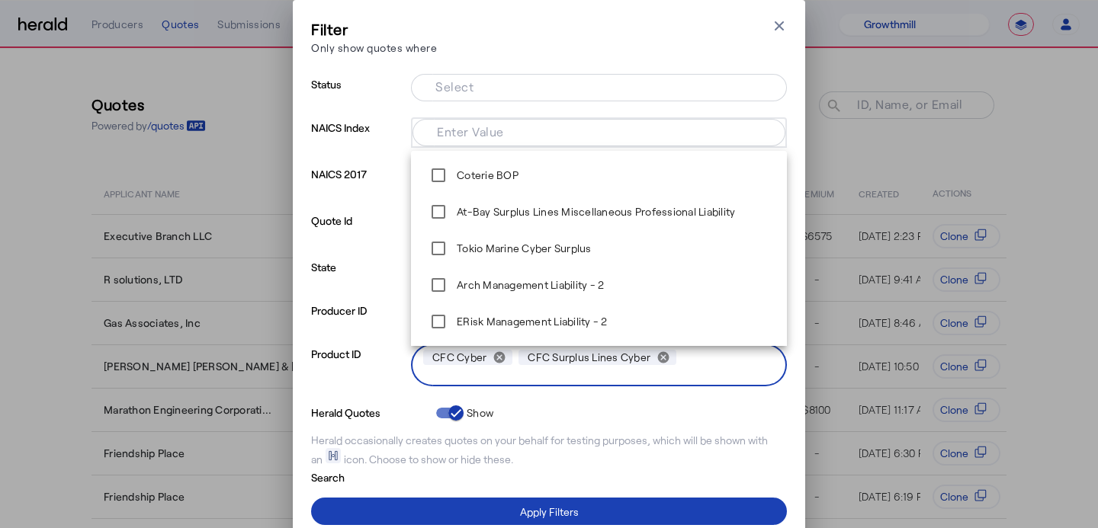
click at [666, 371] on input "Select" at bounding box center [598, 377] width 351 height 18
click at [664, 358] on button "cancel" at bounding box center [663, 358] width 26 height 14
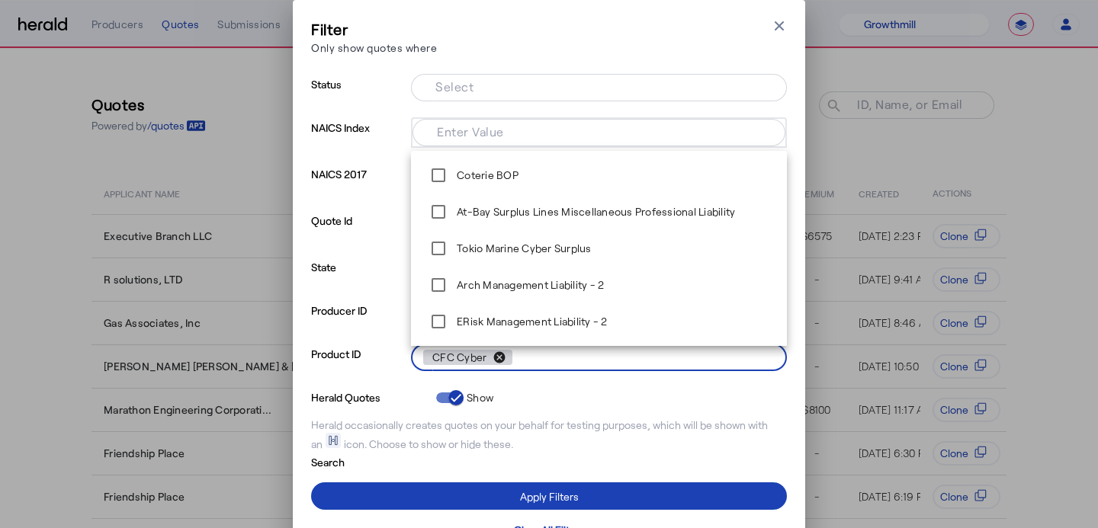
click at [499, 358] on button "cancel" at bounding box center [499, 358] width 26 height 14
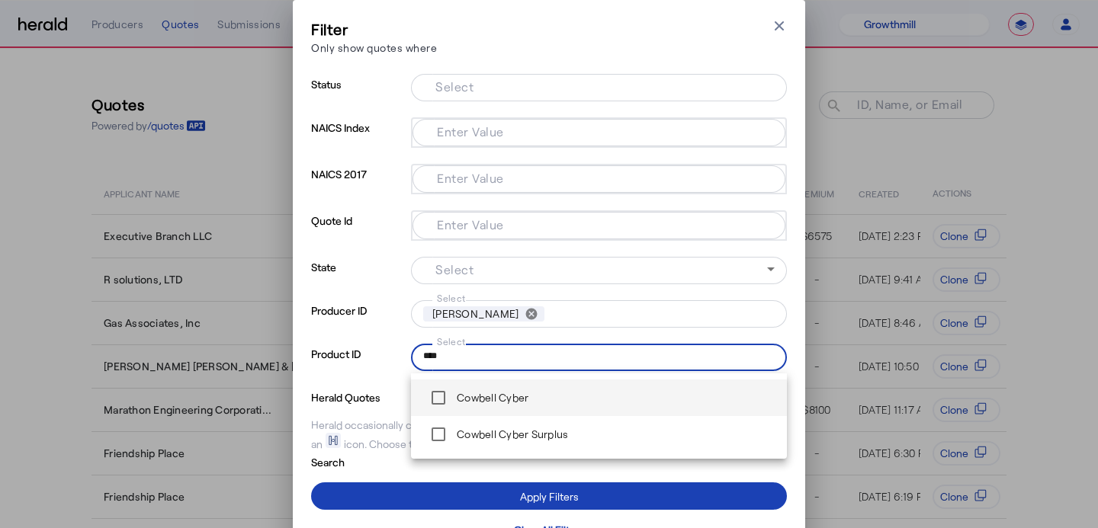
type input "****"
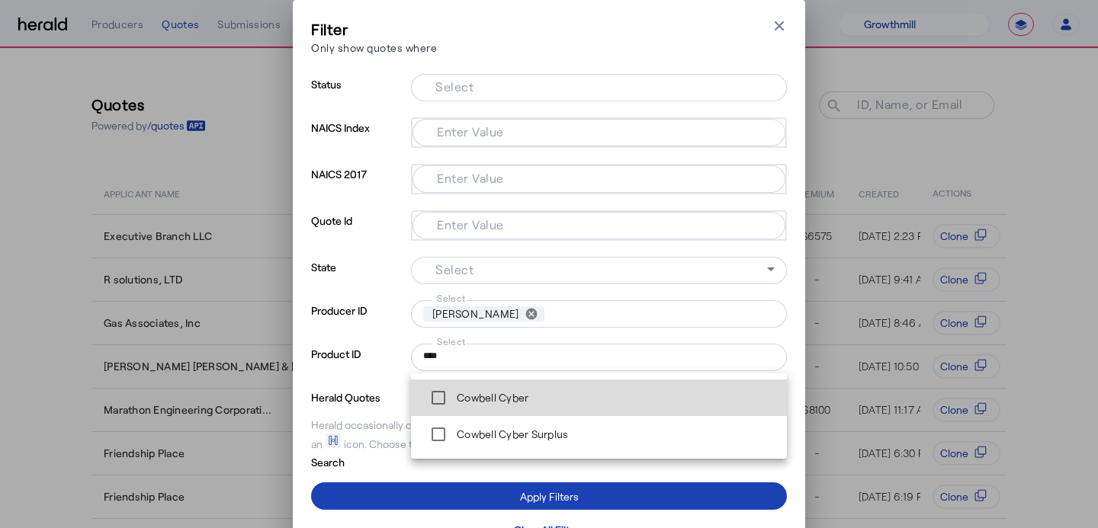
click at [501, 399] on label "Cowbell Cyber" at bounding box center [491, 397] width 75 height 15
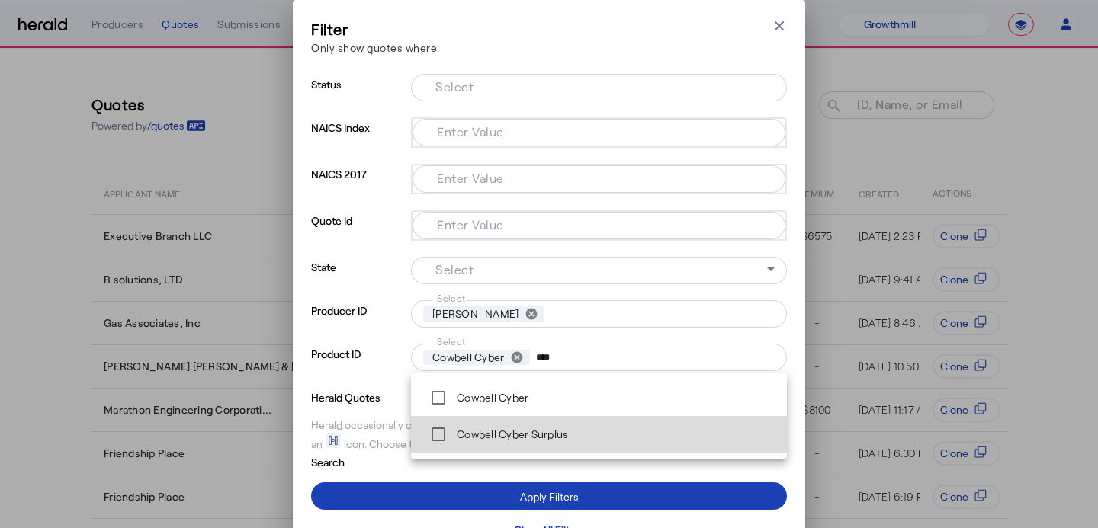
click at [501, 431] on label "Cowbell Cyber Surplus" at bounding box center [511, 434] width 114 height 15
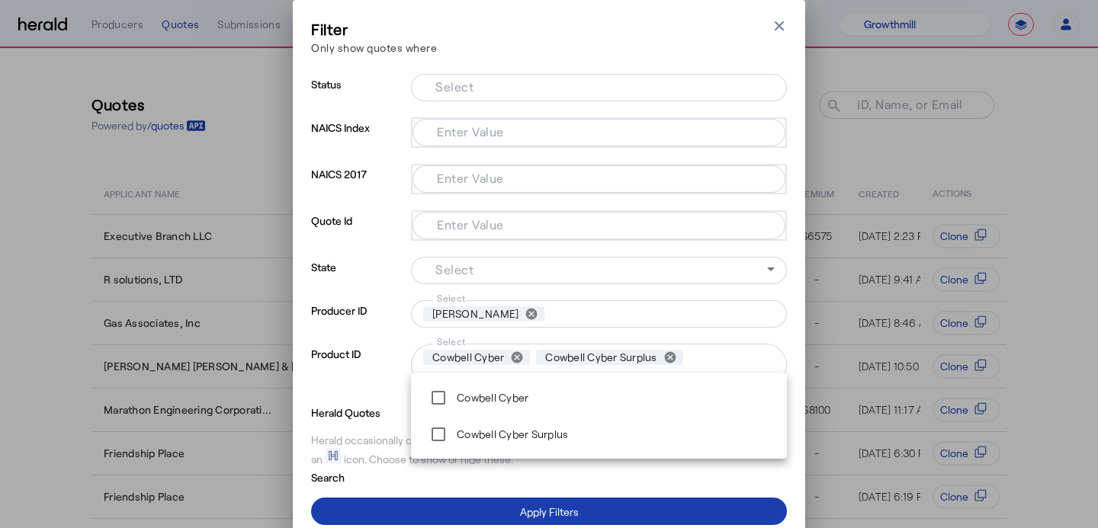
click at [526, 507] on div "Apply Filters" at bounding box center [549, 512] width 59 height 16
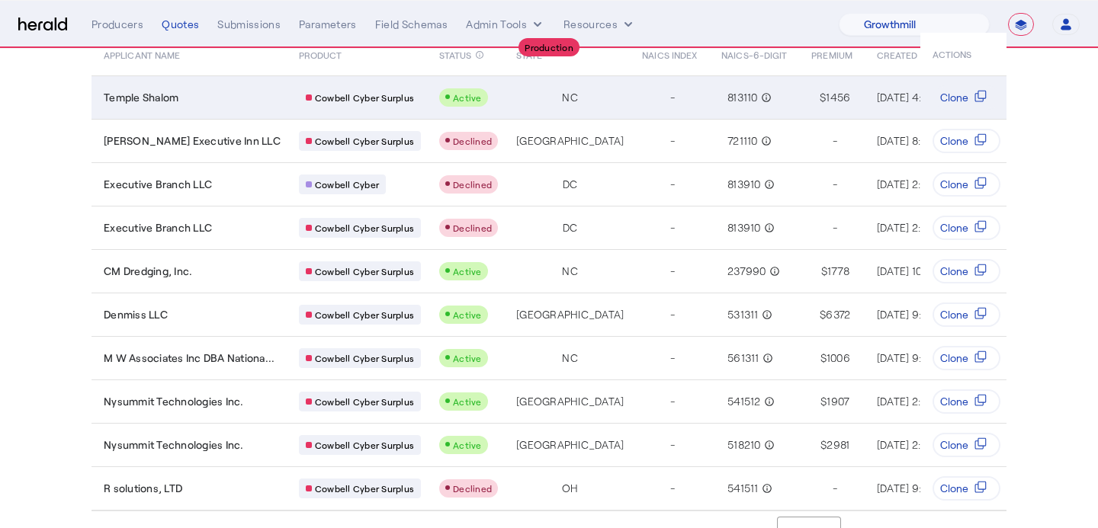
scroll to position [165, 0]
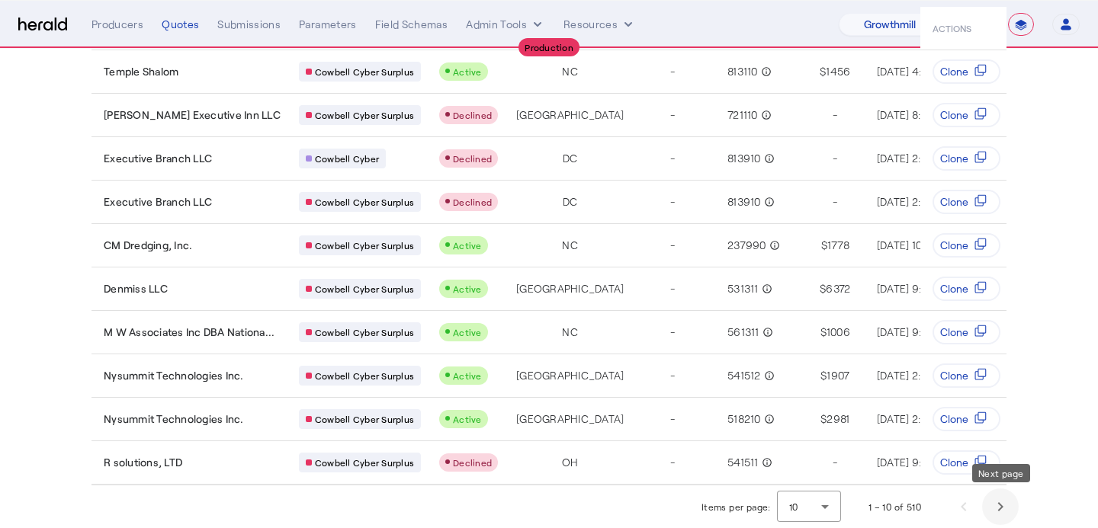
click at [999, 510] on span "Next page" at bounding box center [1000, 507] width 37 height 37
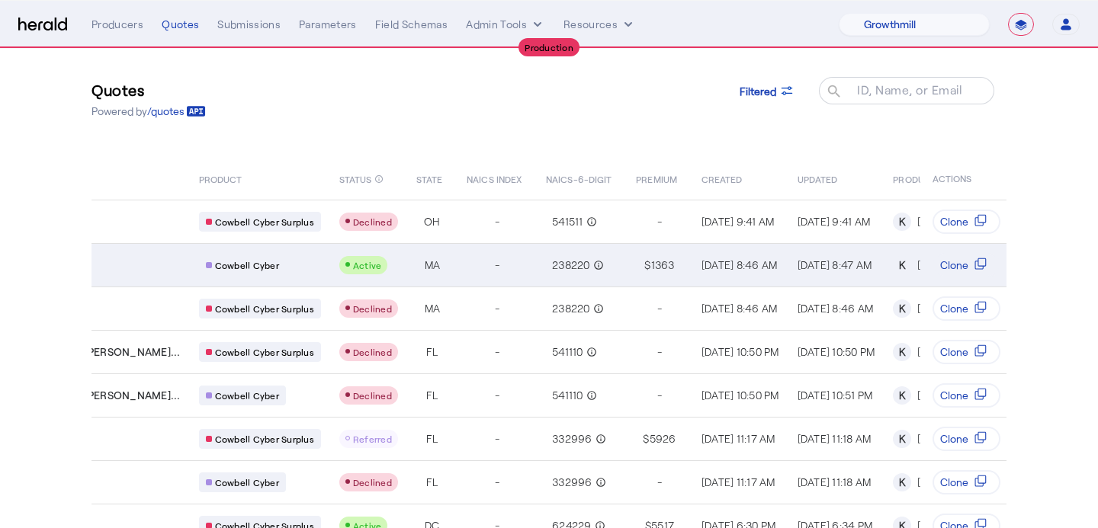
scroll to position [0, 0]
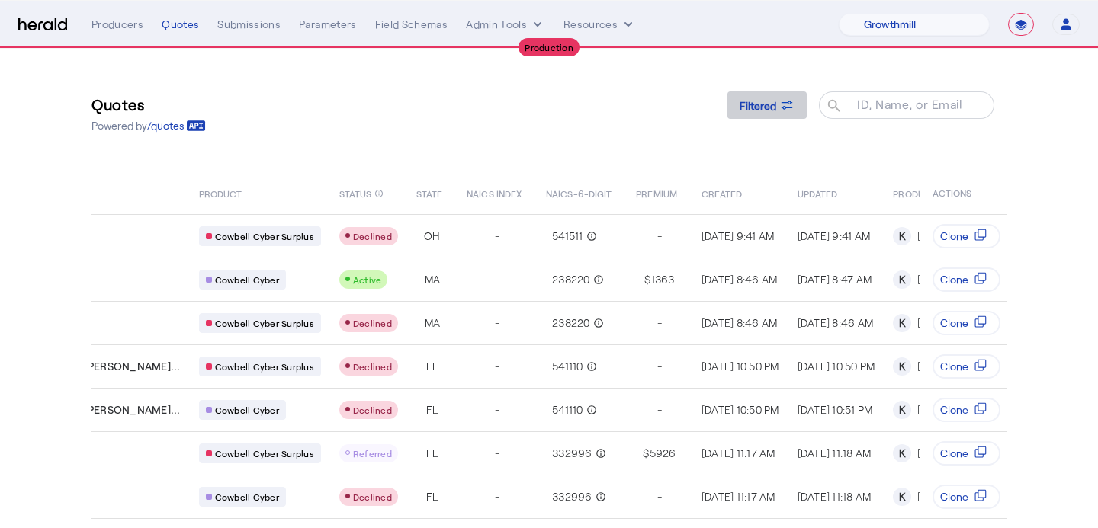
click at [760, 94] on span at bounding box center [766, 105] width 79 height 37
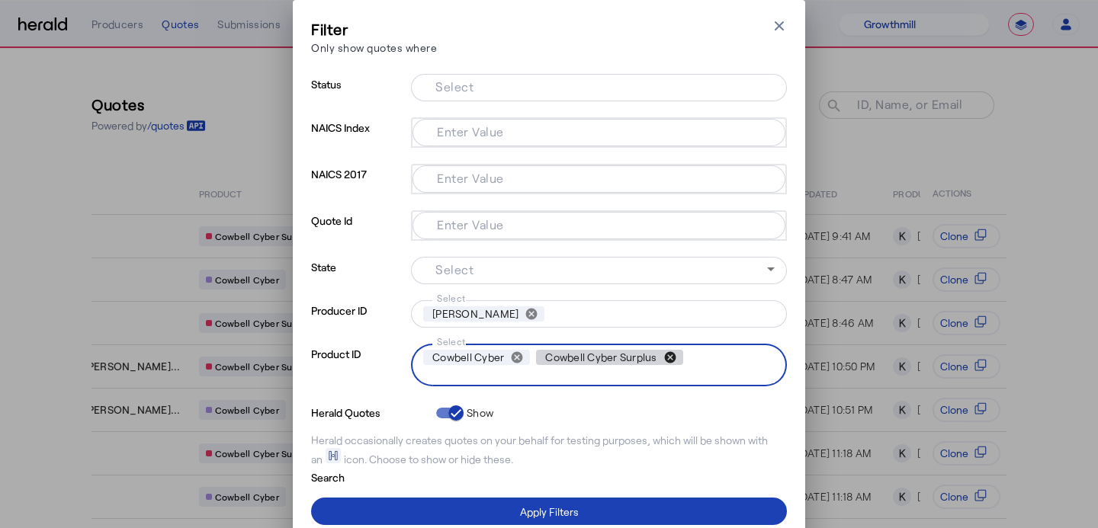
click at [672, 356] on button "cancel" at bounding box center [670, 358] width 26 height 14
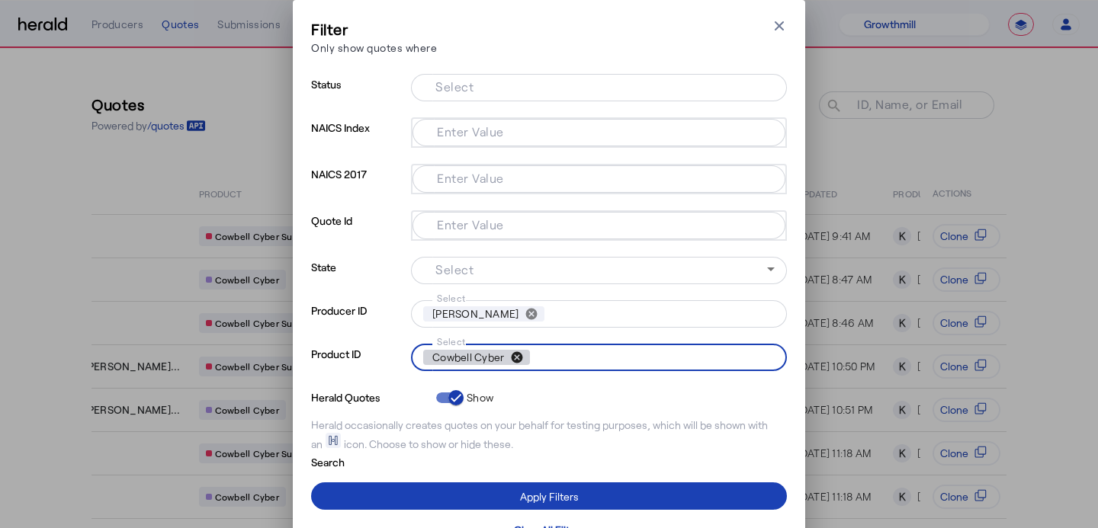
click at [518, 361] on button "cancel" at bounding box center [517, 358] width 26 height 14
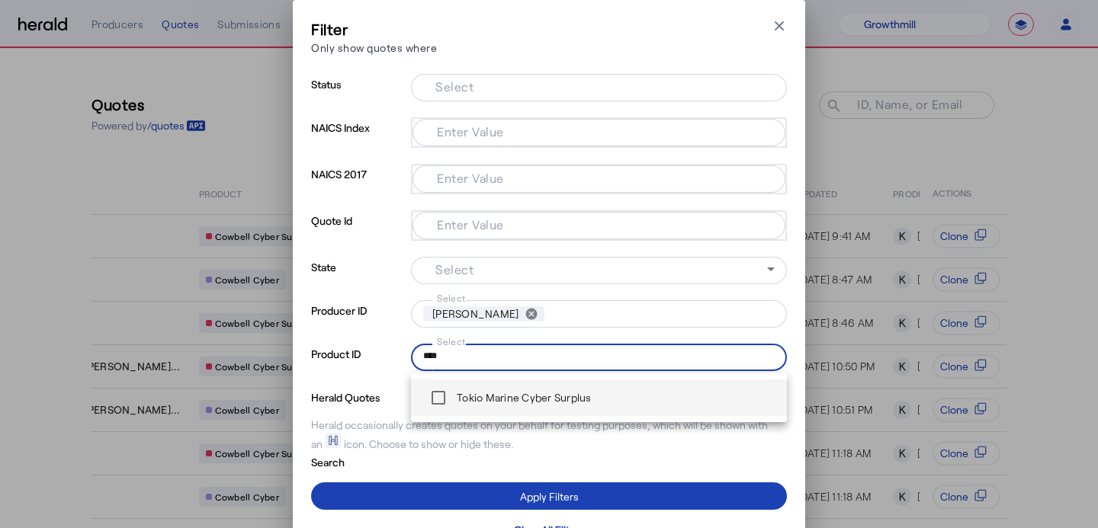
type input "****"
click at [518, 399] on label "Tokio Marine Cyber Surplus" at bounding box center [523, 397] width 138 height 15
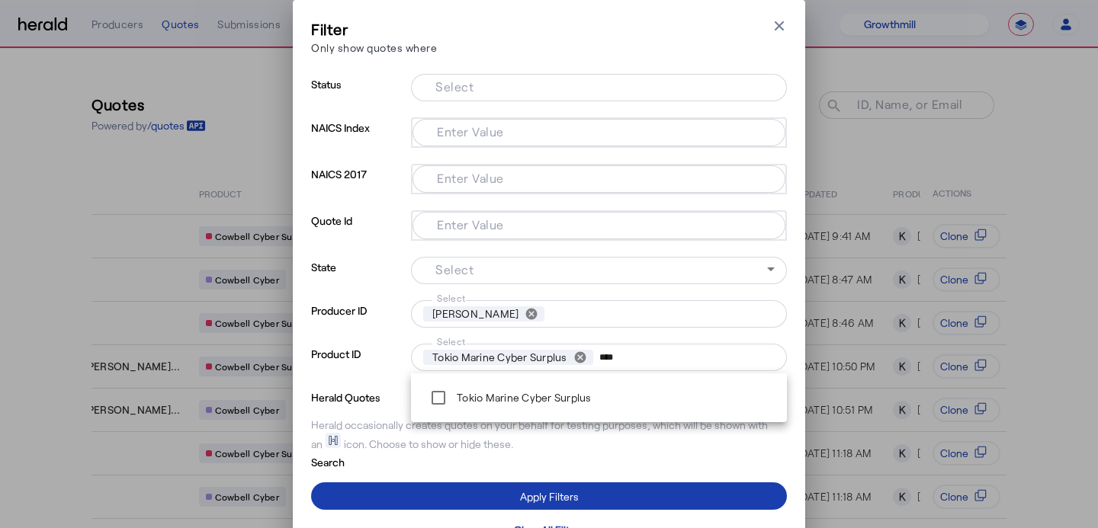
click at [579, 502] on span at bounding box center [549, 496] width 476 height 37
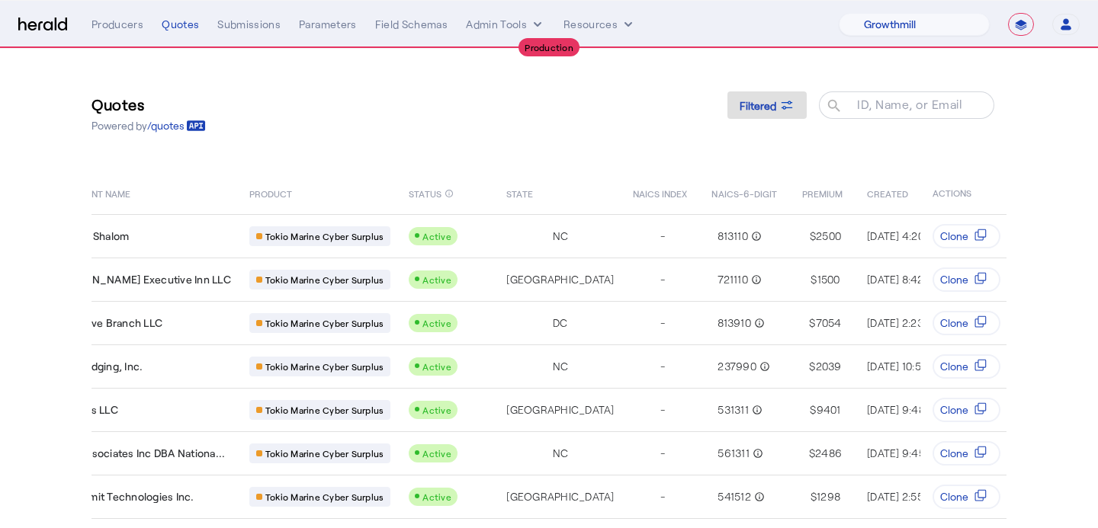
scroll to position [0, 49]
click at [747, 117] on span at bounding box center [766, 105] width 79 height 37
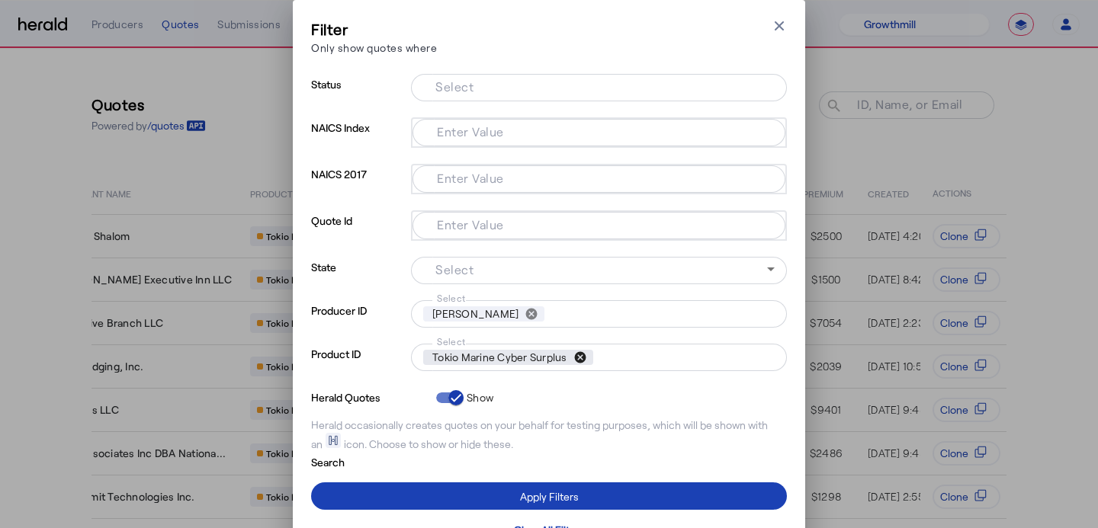
click at [574, 360] on button "cancel" at bounding box center [580, 358] width 26 height 14
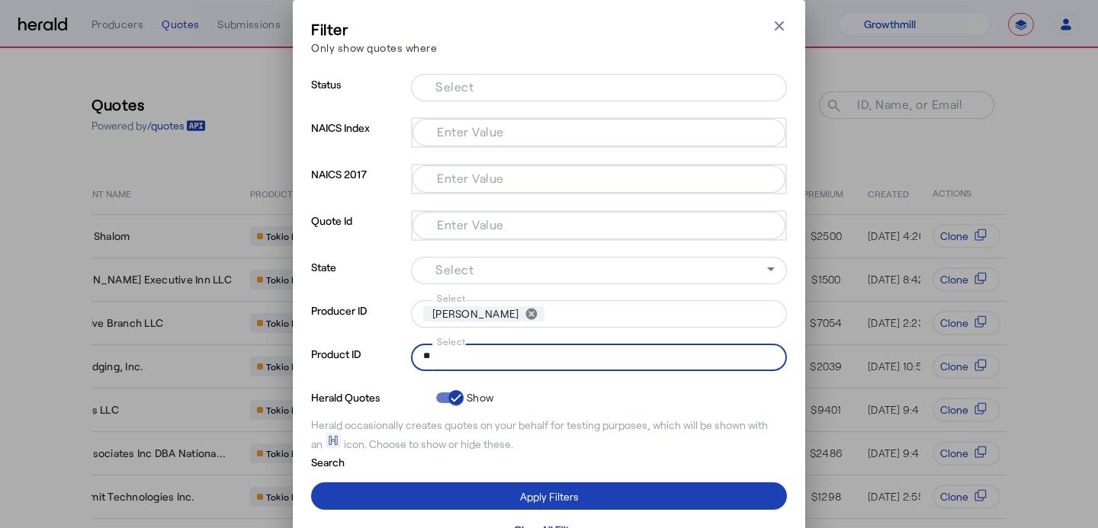
type input "*"
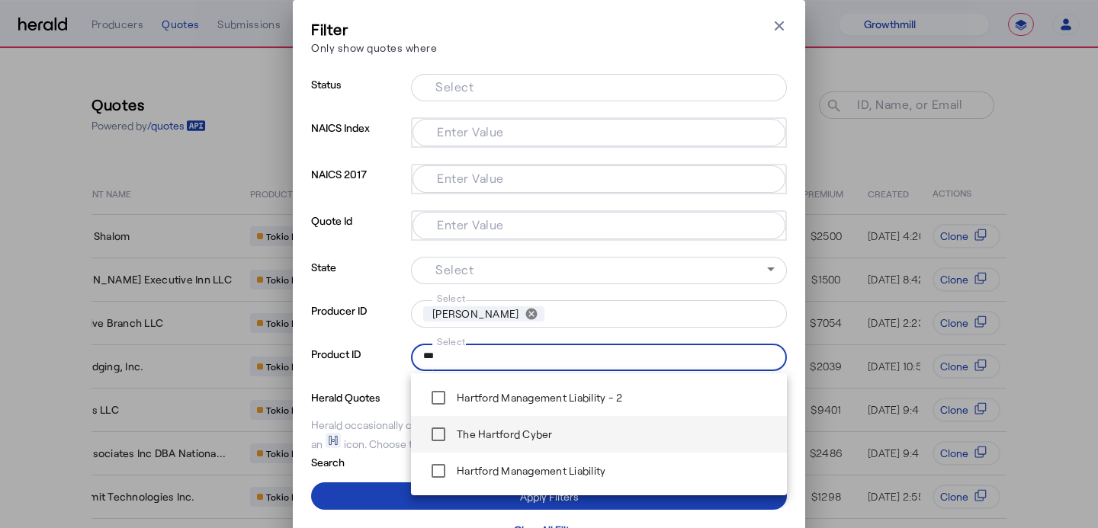
type input "***"
click at [539, 443] on div "The Hartford Cyber" at bounding box center [488, 434] width 130 height 30
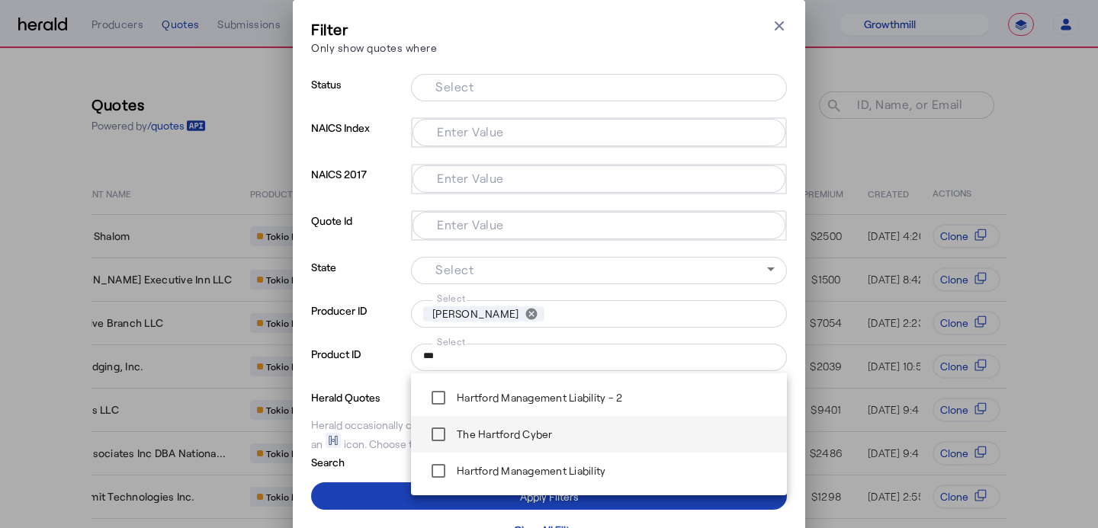
click at [502, 435] on label "The Hartford Cyber" at bounding box center [503, 434] width 99 height 15
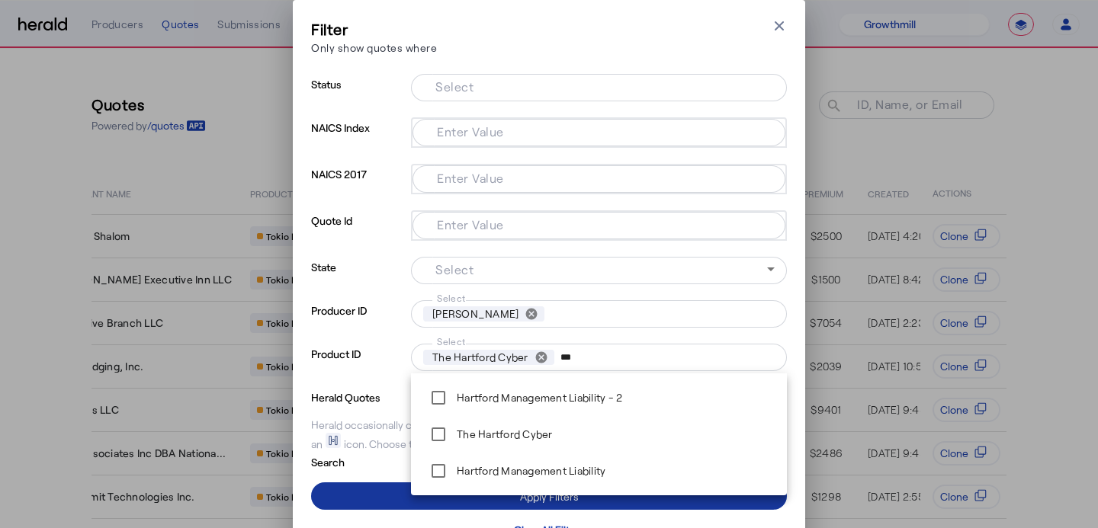
click at [374, 503] on span at bounding box center [549, 496] width 476 height 37
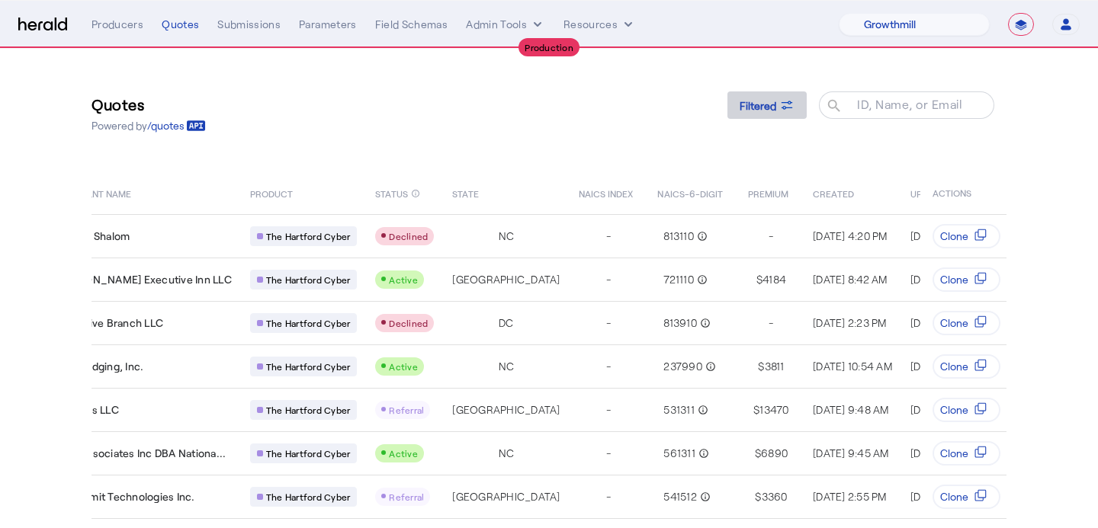
click at [804, 102] on span at bounding box center [766, 105] width 79 height 37
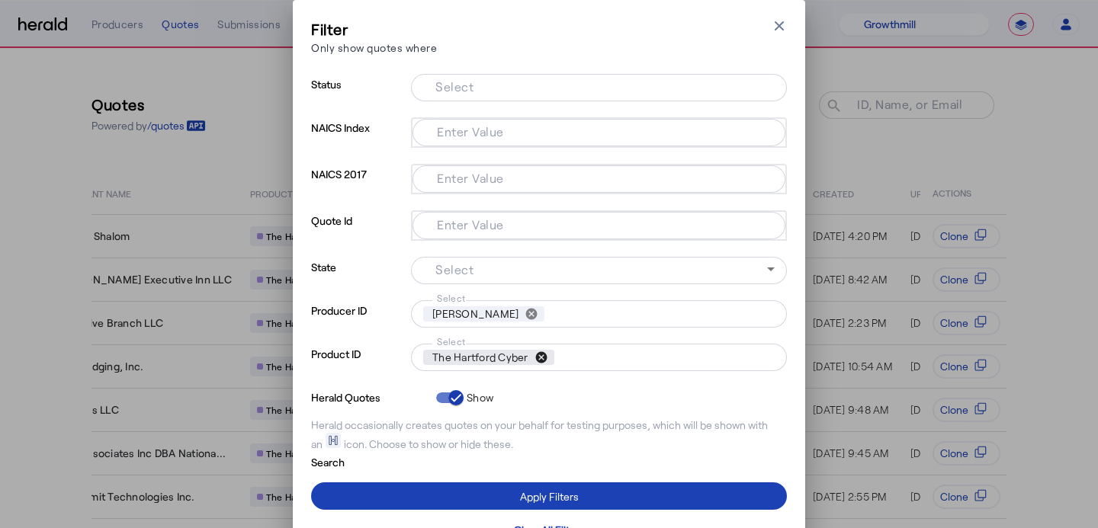
click at [543, 363] on button "cancel" at bounding box center [541, 358] width 26 height 14
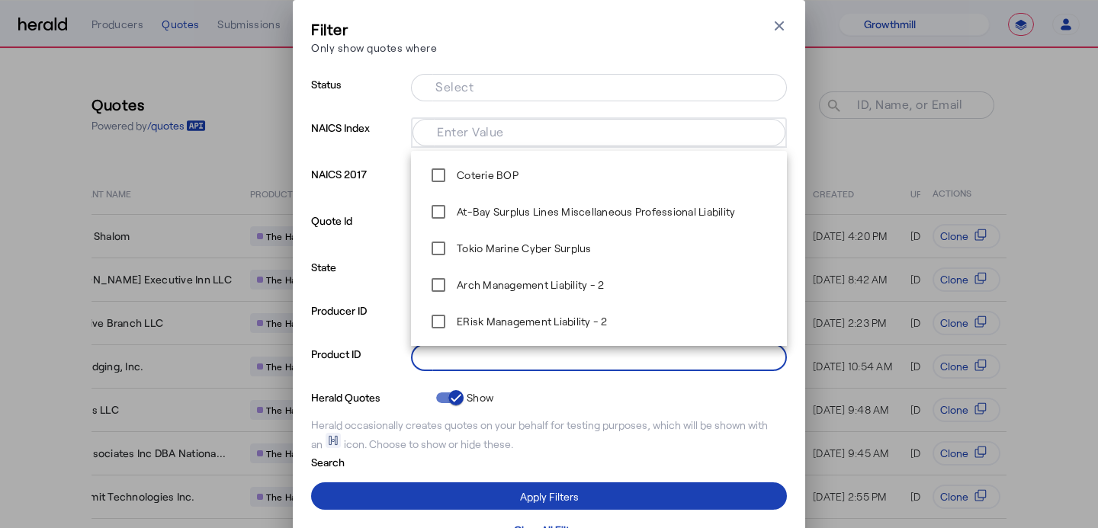
click at [543, 363] on input "Select" at bounding box center [595, 356] width 345 height 18
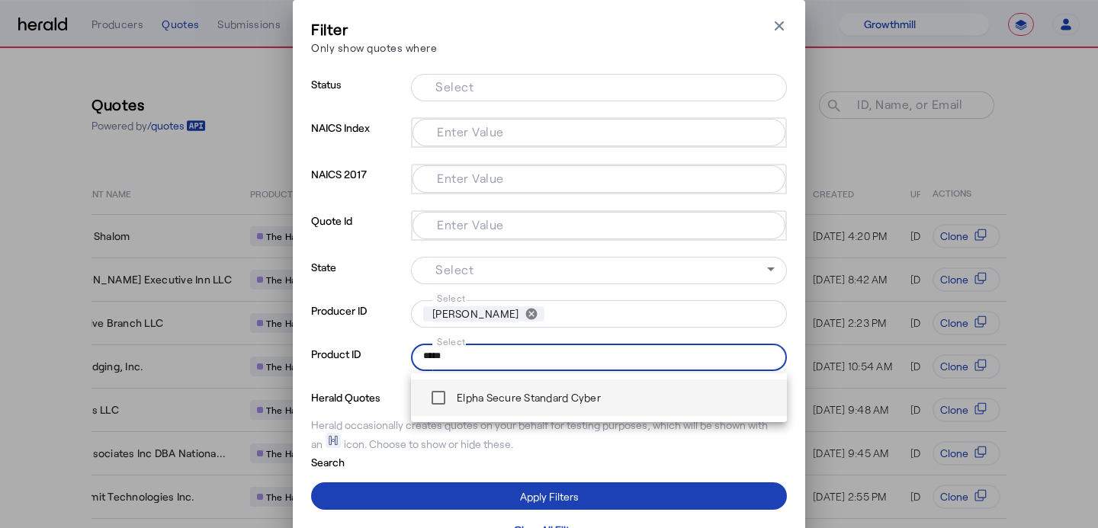
type input "*****"
click at [523, 396] on label "Elpha Secure Standard Cyber" at bounding box center [527, 397] width 147 height 15
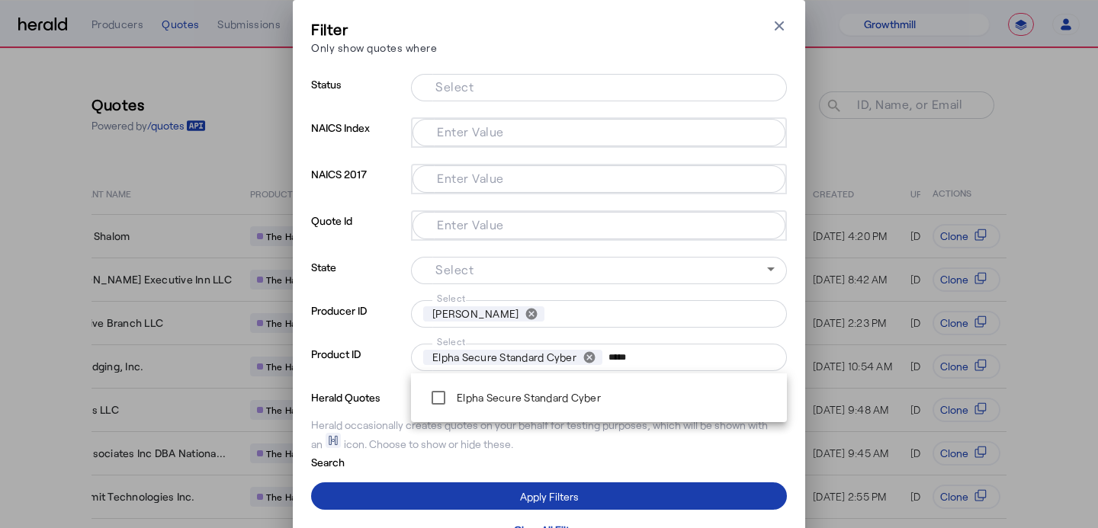
click at [531, 487] on span at bounding box center [549, 496] width 476 height 37
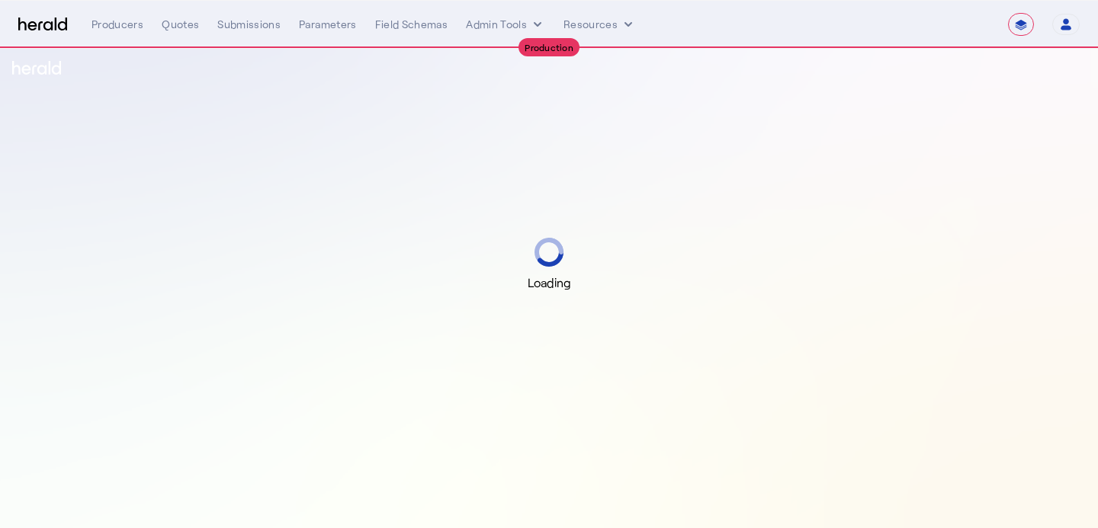
select select "**********"
